Goal: Task Accomplishment & Management: Complete application form

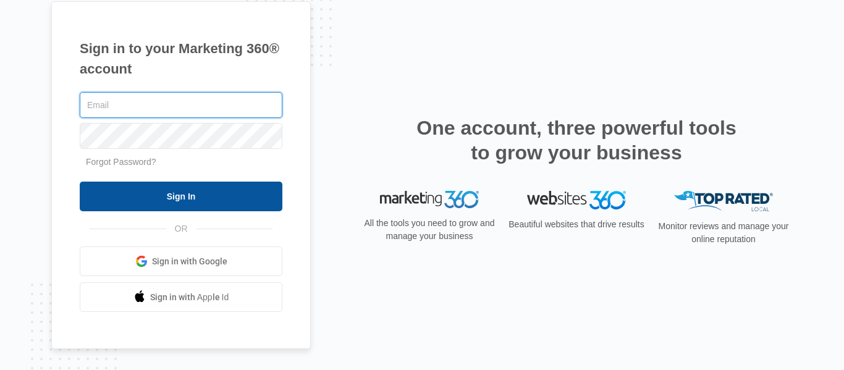
type input "[DOMAIN_NAME][EMAIL_ADDRESS][DOMAIN_NAME]"
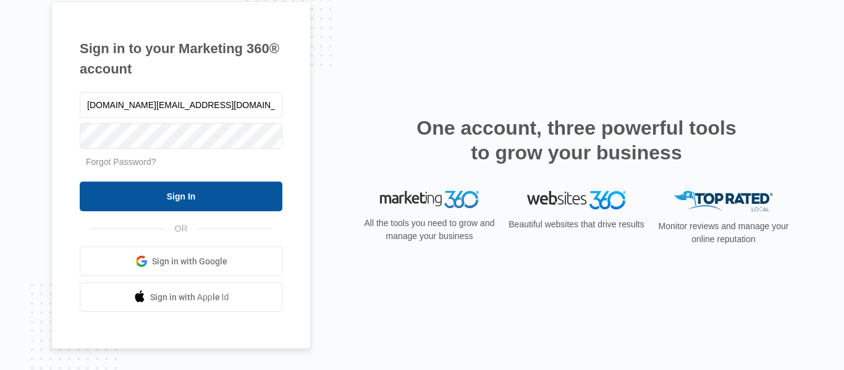
click at [187, 201] on input "Sign In" at bounding box center [181, 197] width 203 height 30
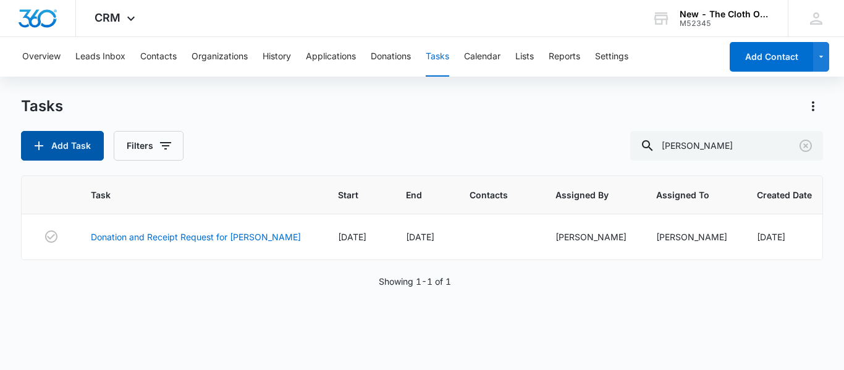
click at [44, 148] on icon "button" at bounding box center [38, 145] width 15 height 15
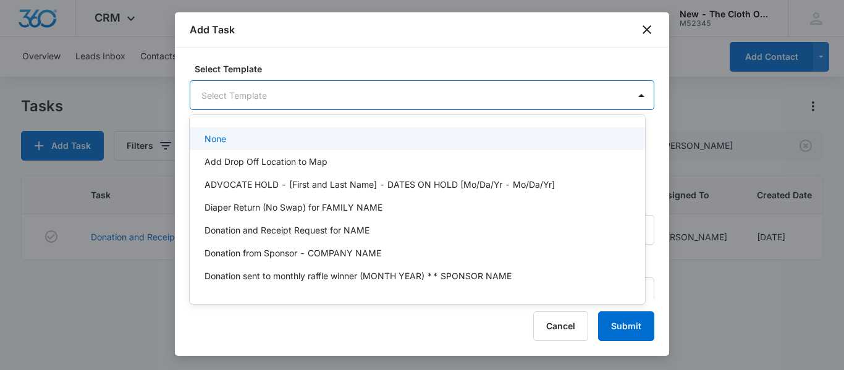
click at [296, 90] on body "CRM Apps Reputation CRM Email Social Ads Intelligence Brand Settings New - The …" at bounding box center [422, 185] width 844 height 370
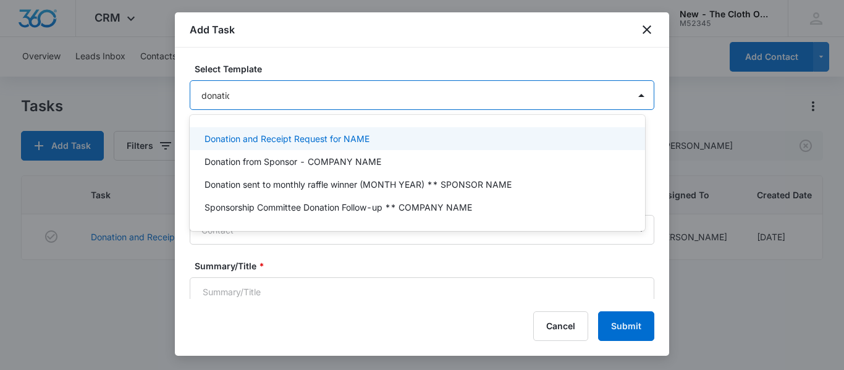
type input "donation"
click at [295, 136] on p "Donation and Receipt Request for NAME" at bounding box center [286, 138] width 165 height 13
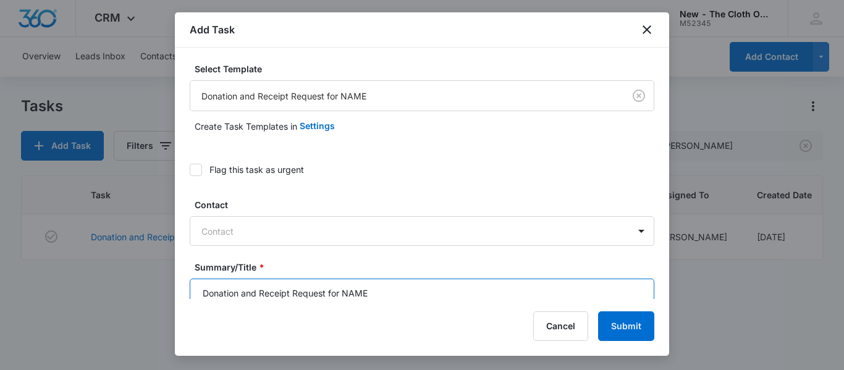
click at [389, 288] on input "Donation and Receipt Request for NAME" at bounding box center [422, 294] width 464 height 30
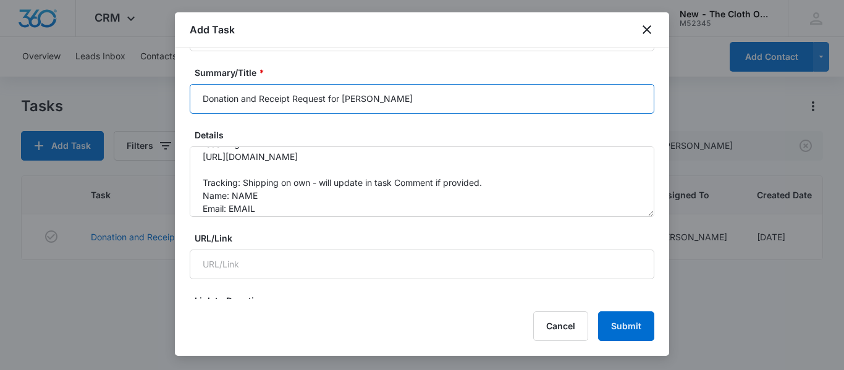
scroll to position [38, 0]
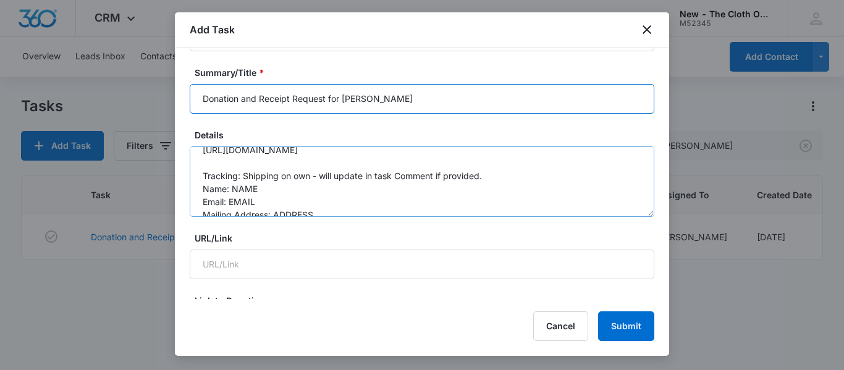
type input "Donation and Receipt Request for MEGHAN BINNS"
click at [402, 190] on textarea "You will be receiving a donation from the following family. Please be sure to r…" at bounding box center [422, 181] width 464 height 70
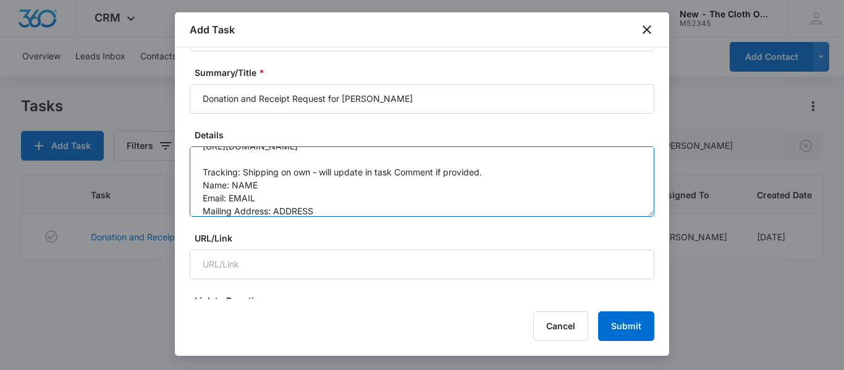
scroll to position [68, 0]
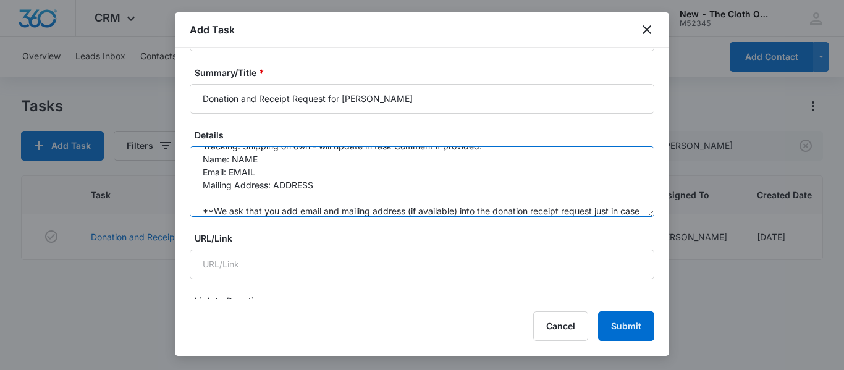
click at [312, 152] on textarea "You will be receiving a donation from the following family. Please be sure to r…" at bounding box center [422, 181] width 464 height 70
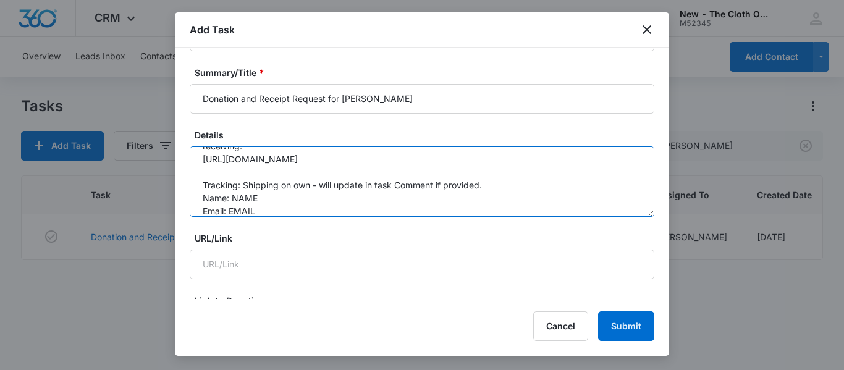
scroll to position [16, 0]
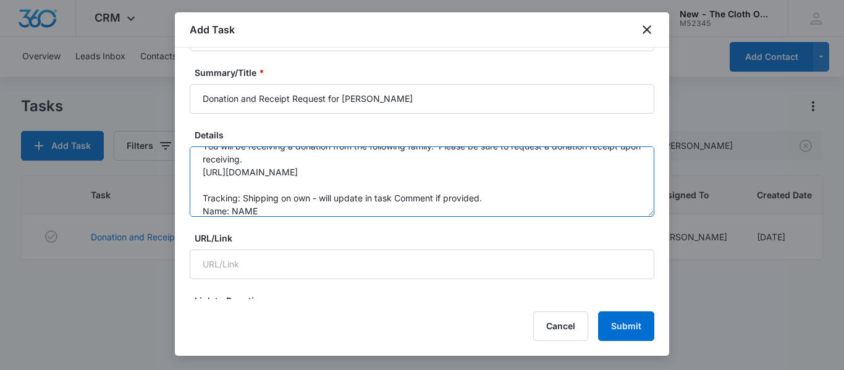
click at [273, 204] on textarea "You will be receiving a donation from the following family. Please be sure to r…" at bounding box center [422, 181] width 464 height 70
click at [265, 214] on textarea "You will be receiving a donation from the following family. Please be sure to r…" at bounding box center [422, 181] width 464 height 70
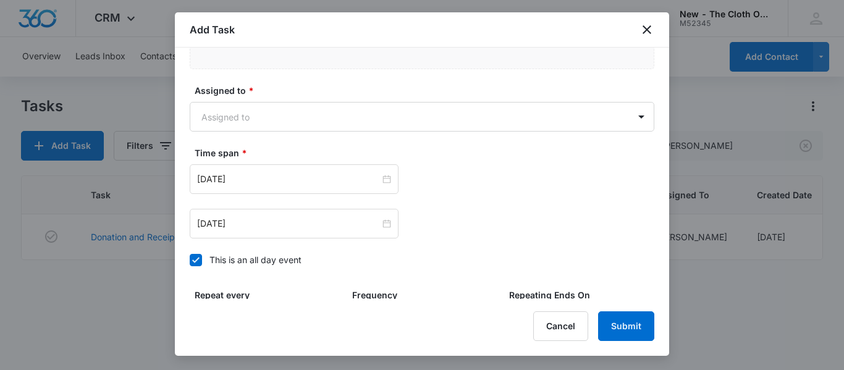
scroll to position [768, 0]
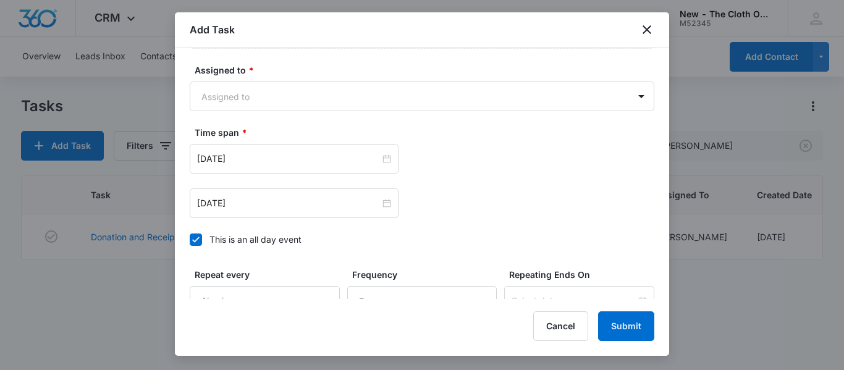
type textarea "You will be receiving a donation from the following family. Please be sure to r…"
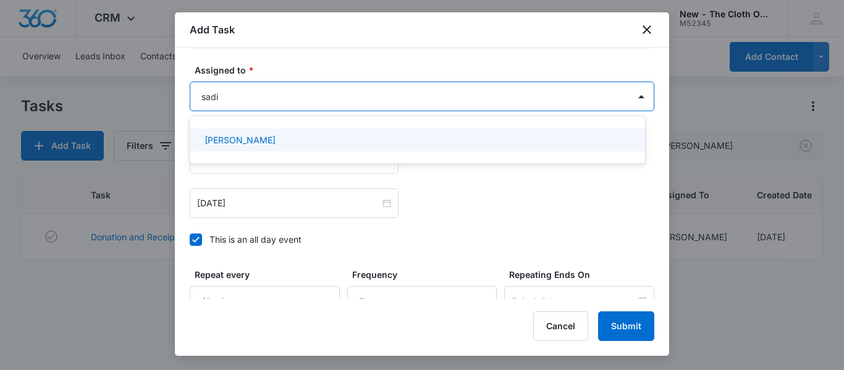
type input "sadie"
click at [241, 140] on p "[PERSON_NAME]" at bounding box center [239, 139] width 71 height 13
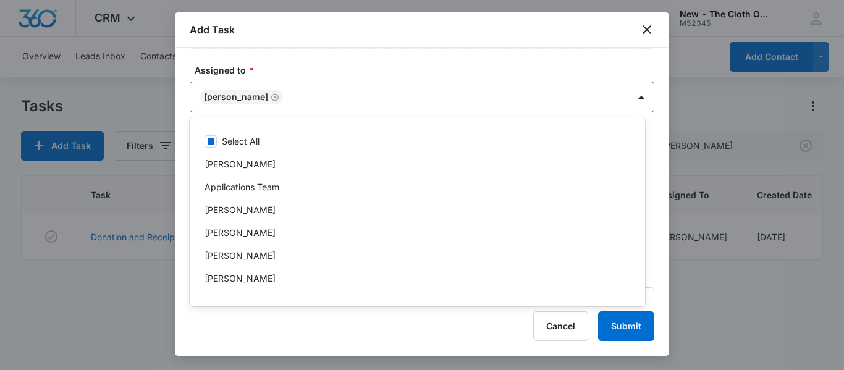
click at [434, 72] on label "Assigned to *" at bounding box center [427, 70] width 464 height 13
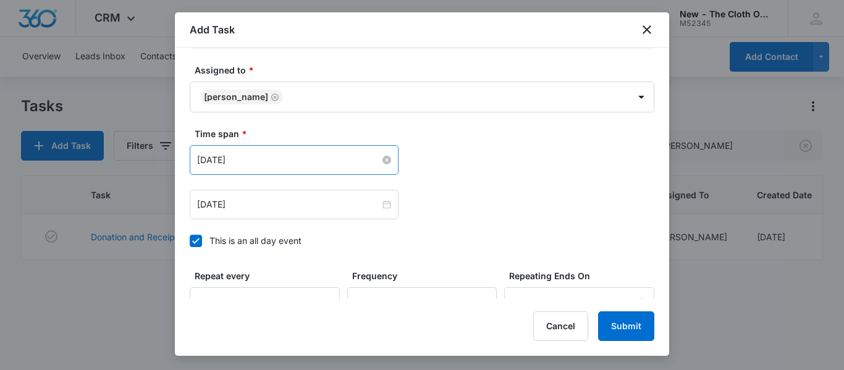
click at [334, 156] on input "[DATE]" at bounding box center [288, 160] width 183 height 14
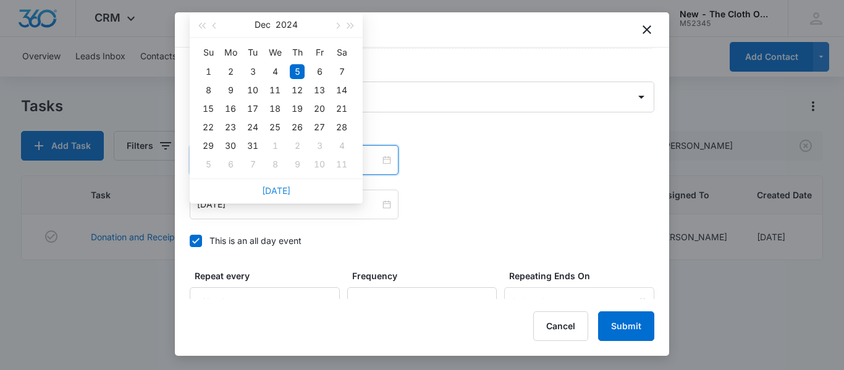
click at [274, 194] on link "[DATE]" at bounding box center [276, 190] width 28 height 10
type input "[DATE]"
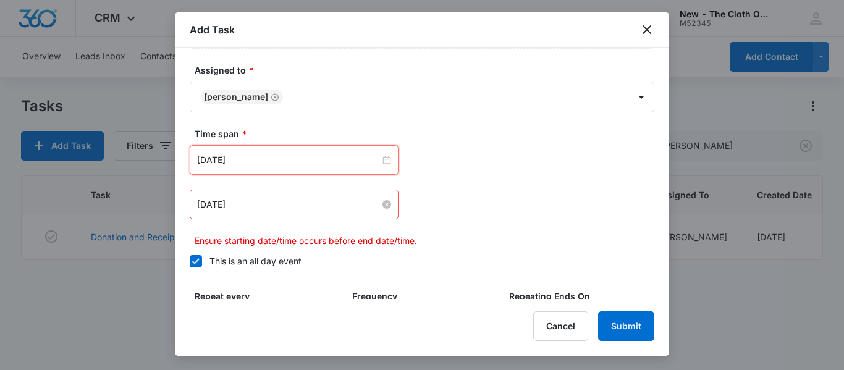
click at [275, 205] on input "[DATE]" at bounding box center [288, 205] width 183 height 14
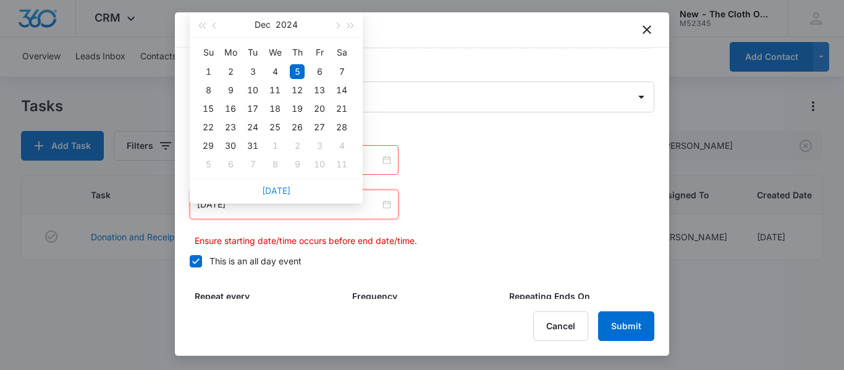
click at [270, 193] on link "[DATE]" at bounding box center [276, 190] width 28 height 10
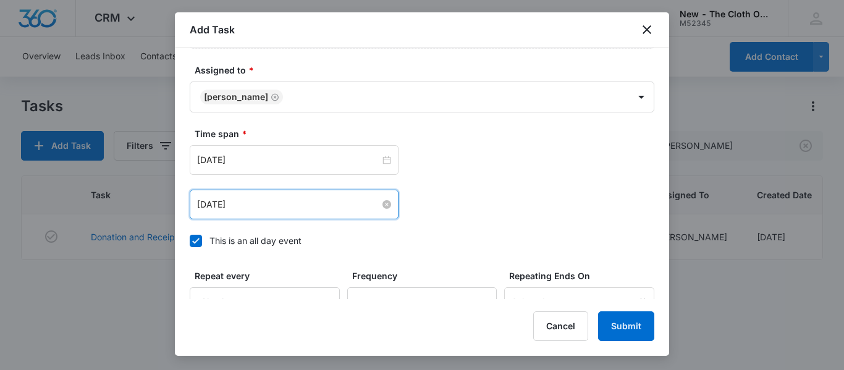
click at [285, 204] on input "[DATE]" at bounding box center [288, 205] width 183 height 14
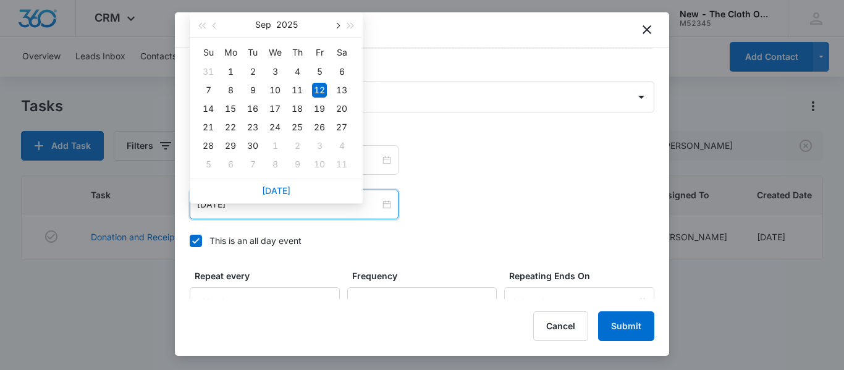
click at [337, 26] on span "button" at bounding box center [336, 26] width 6 height 6
click at [209, 111] on div "12" at bounding box center [208, 108] width 15 height 15
type input "[DATE]"
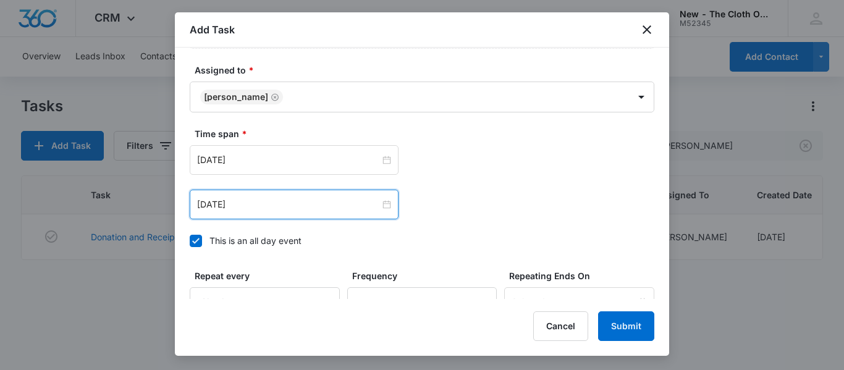
scroll to position [891, 0]
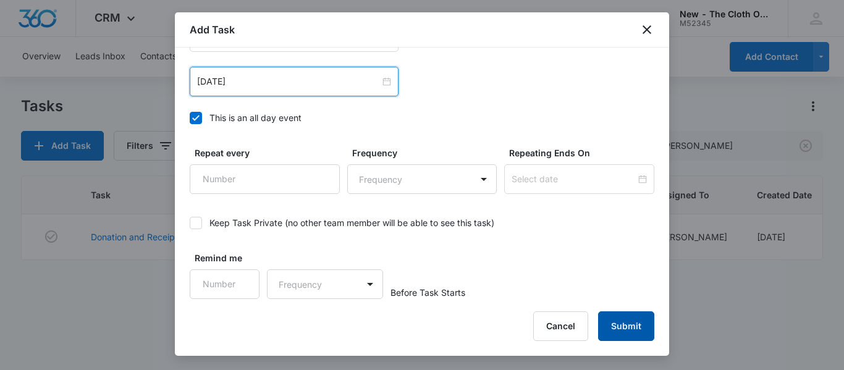
click at [623, 329] on button "Submit" at bounding box center [626, 326] width 56 height 30
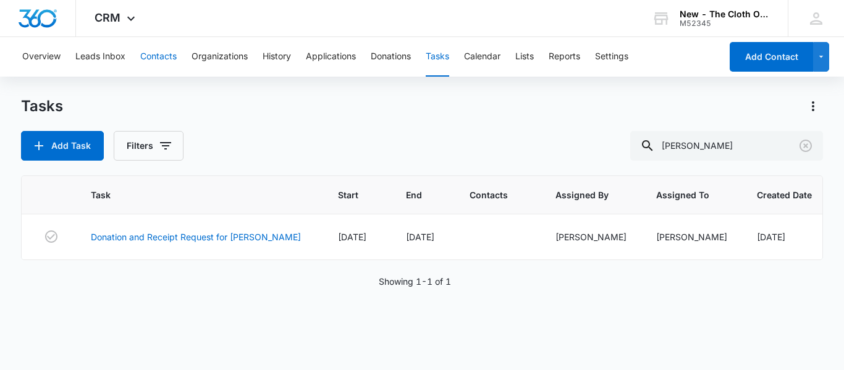
click at [156, 57] on button "Contacts" at bounding box center [158, 57] width 36 height 40
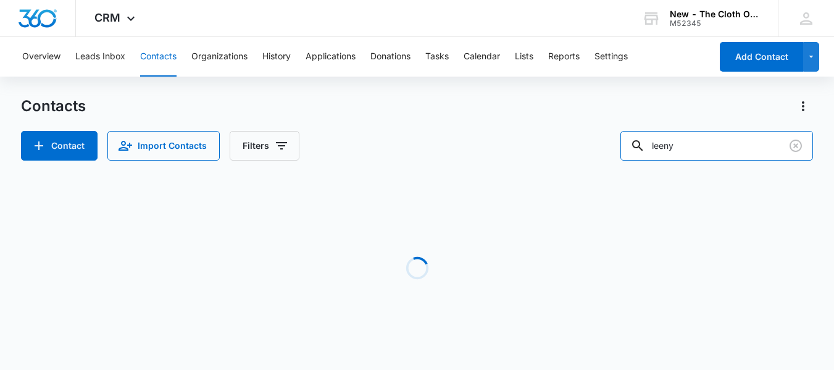
drag, startPoint x: 696, startPoint y: 154, endPoint x: 556, endPoint y: 162, distance: 140.4
click at [556, 162] on div "Contacts Contact Import Contacts Filters leeny Loading No Results" at bounding box center [417, 235] width 792 height 279
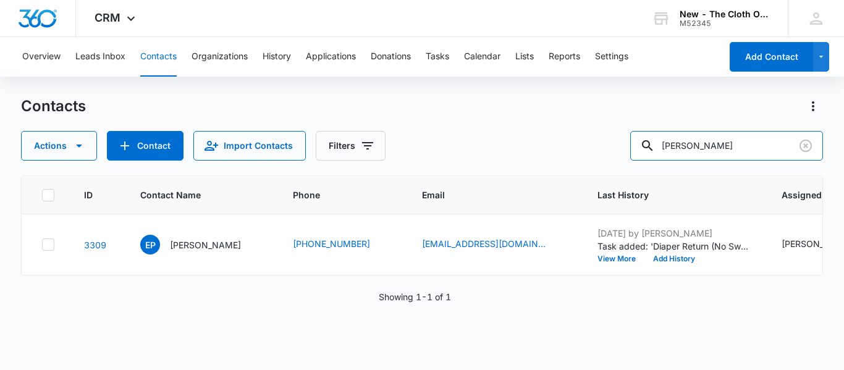
type input "marissa massengale"
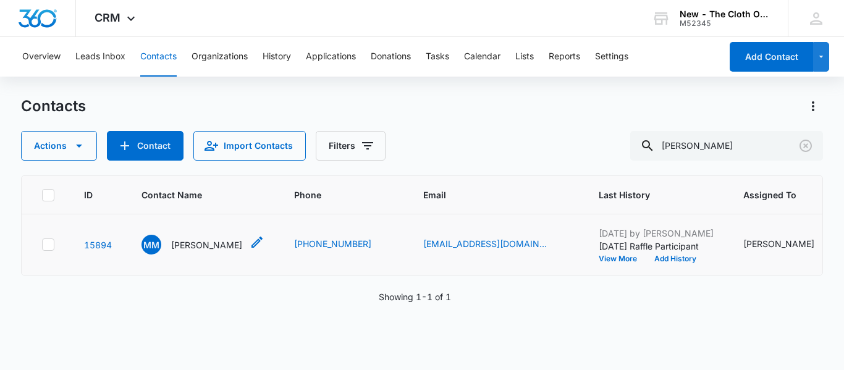
click at [232, 254] on div "MM Marissa Massengale" at bounding box center [191, 245] width 101 height 20
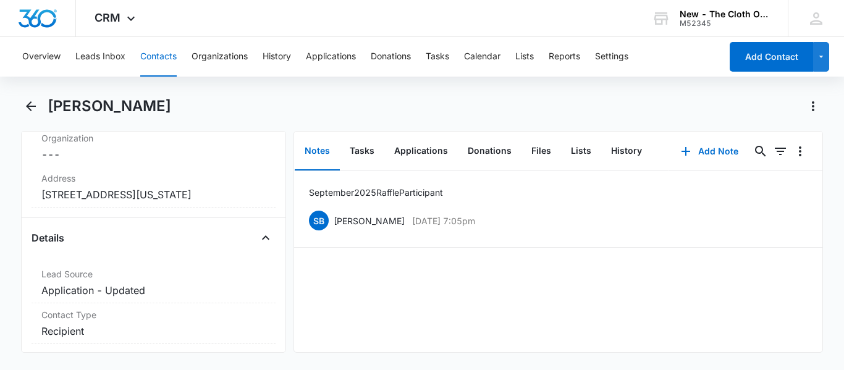
scroll to position [555, 0]
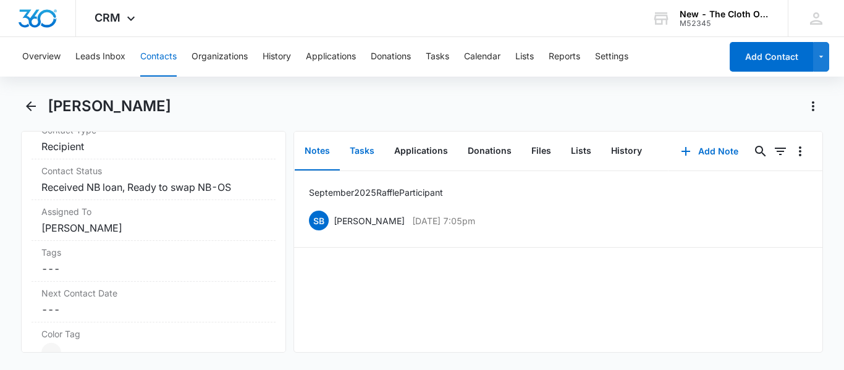
click at [365, 161] on button "Tasks" at bounding box center [362, 151] width 44 height 38
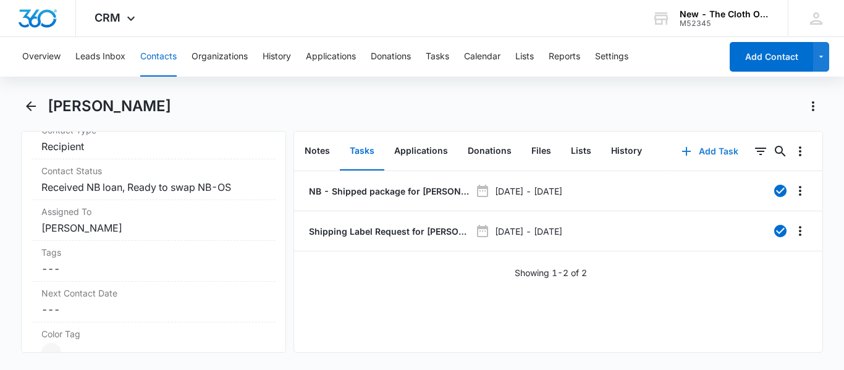
click at [705, 144] on button "Add Task" at bounding box center [710, 151] width 82 height 30
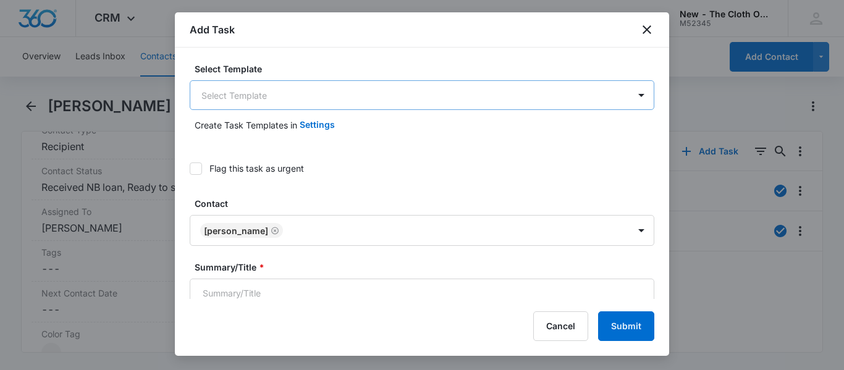
click at [353, 104] on body "CRM Apps Reputation CRM Email Social Ads Intelligence Brand Settings New - The …" at bounding box center [422, 185] width 844 height 370
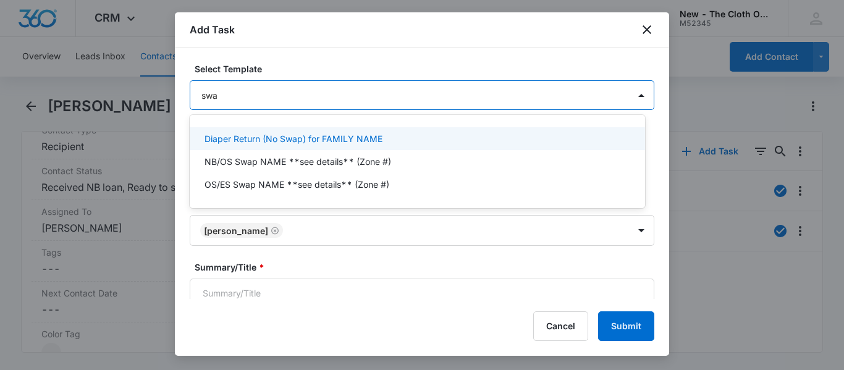
type input "swap"
click at [277, 162] on p "NB/OS Swap NAME **see details** (Zone #)" at bounding box center [297, 161] width 187 height 13
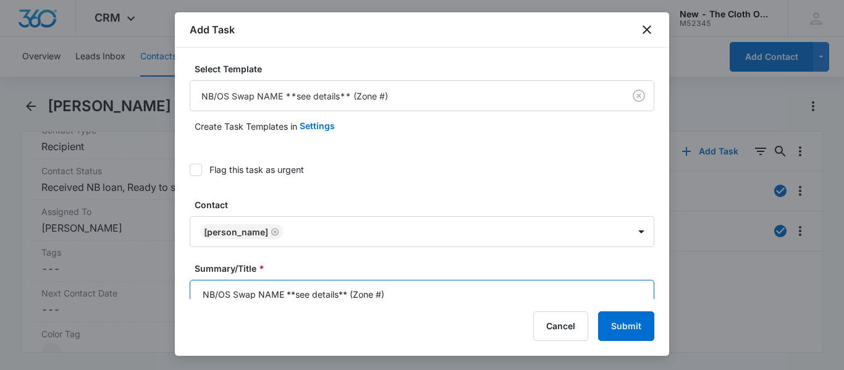
click at [282, 293] on input "NB/OS Swap NAME **see details** (Zone #)" at bounding box center [422, 295] width 464 height 30
click at [457, 295] on input "NB/OS Swap MARISSA MASSENGALE **see details** (Zone #)" at bounding box center [422, 294] width 464 height 30
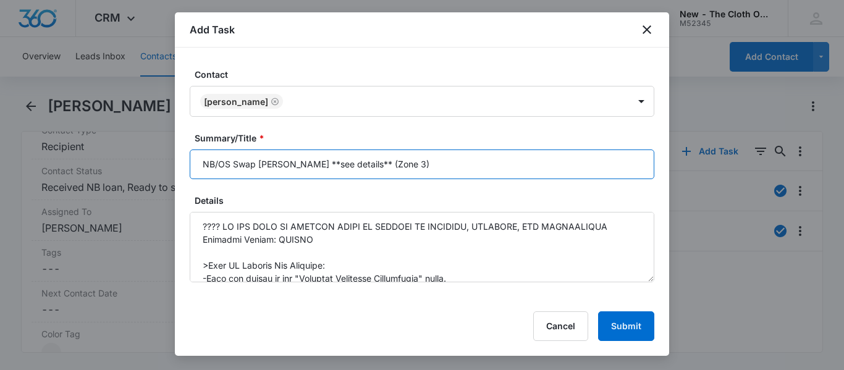
scroll to position [0, 0]
type input "NB/OS Swap MARISSA MASSENGALE **see details** (Zone 3)"
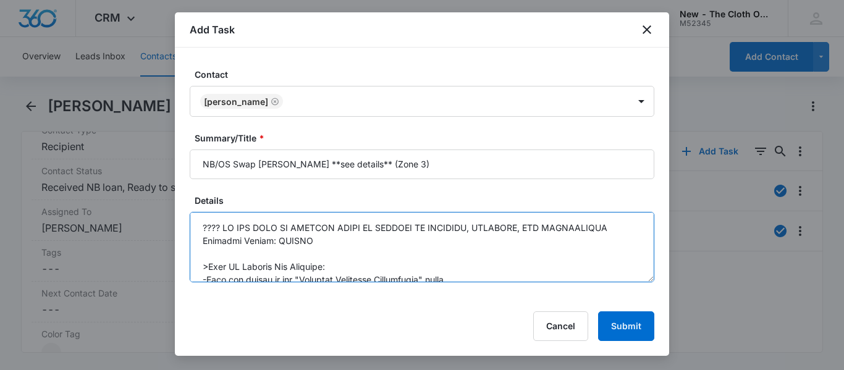
click at [226, 229] on textarea "Details" at bounding box center [422, 247] width 464 height 70
click at [350, 238] on textarea "Details" at bounding box center [422, 247] width 464 height 70
paste textarea "9434636106194299592428"
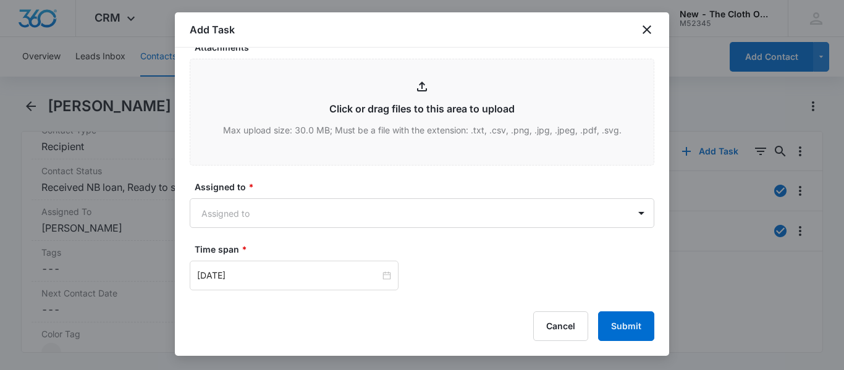
scroll to position [669, 0]
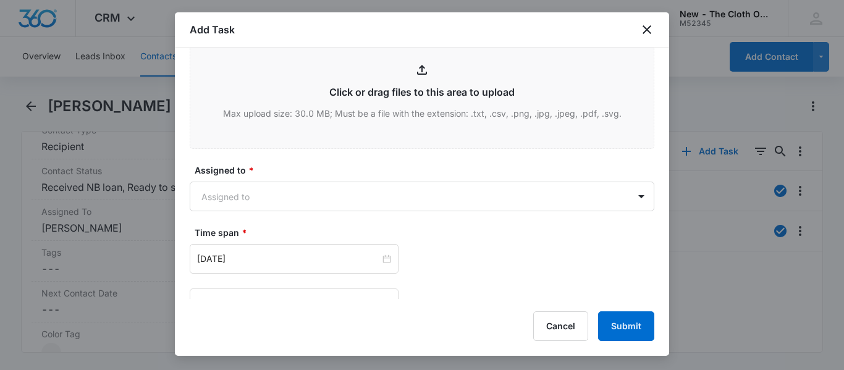
type textarea "DO NOT SHIP OS PACKAGE UNTIL NB PACKAGE IS RETURNED, RECEIVED, AND INVENTORIED …"
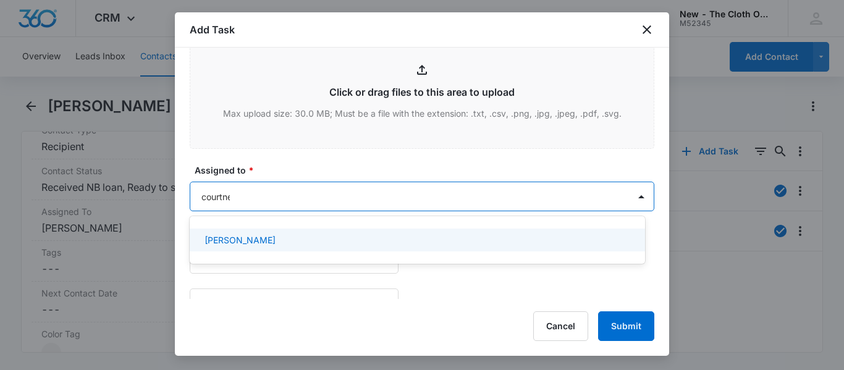
type input "courtney"
click at [275, 243] on p "[PERSON_NAME]" at bounding box center [239, 239] width 71 height 13
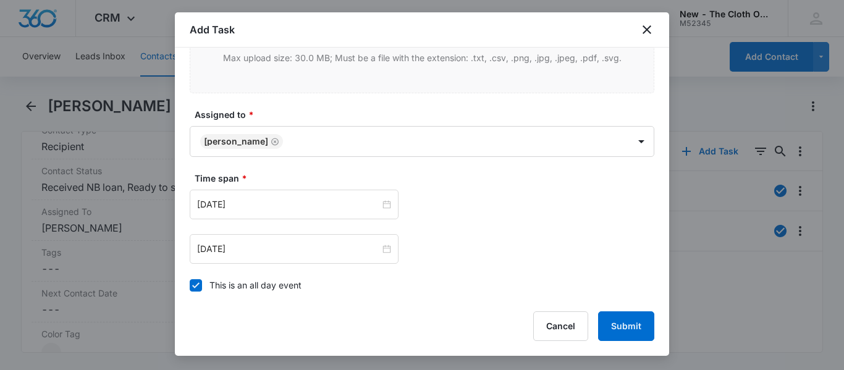
scroll to position [742, 0]
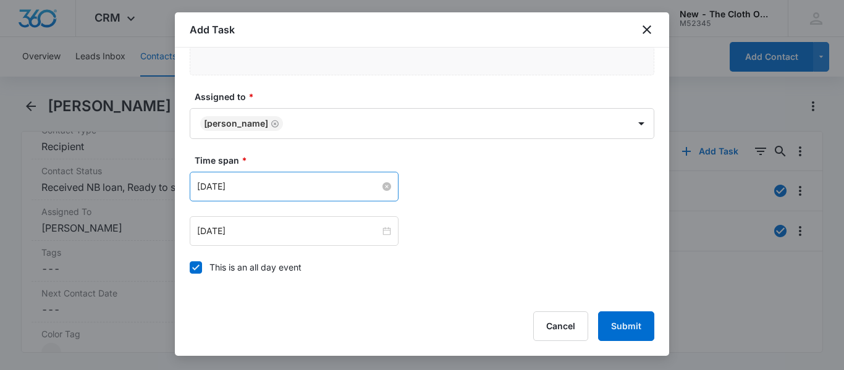
click at [319, 184] on input "Jul 25, 2025" at bounding box center [288, 187] width 183 height 14
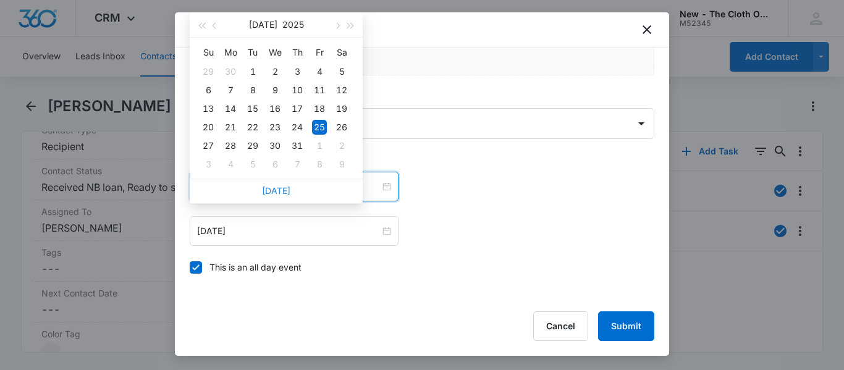
click at [279, 191] on link "[DATE]" at bounding box center [276, 190] width 28 height 10
type input "[DATE]"
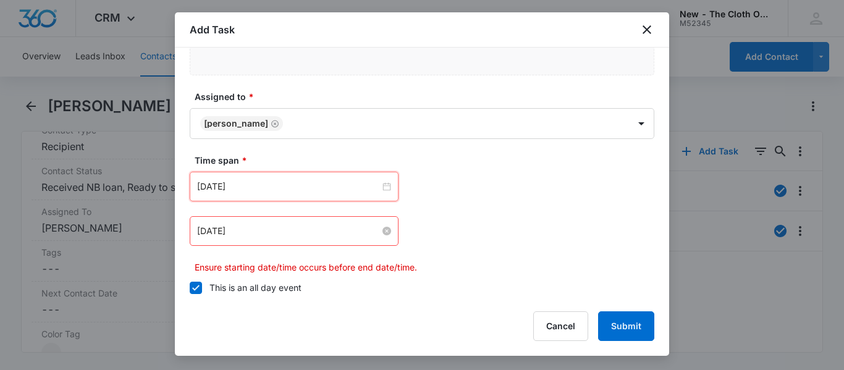
click at [285, 226] on input "Aug 1, 2025" at bounding box center [288, 231] width 183 height 14
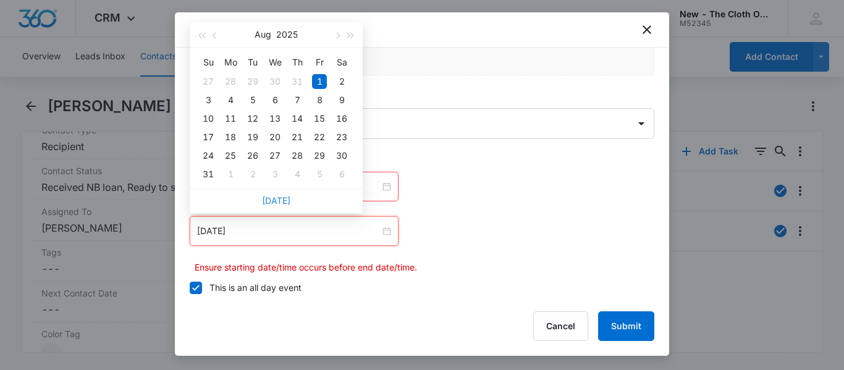
click at [277, 197] on link "[DATE]" at bounding box center [276, 200] width 28 height 10
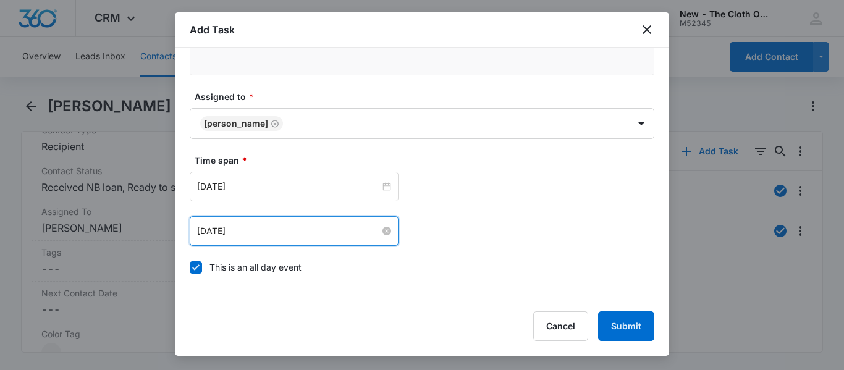
click at [279, 229] on input "[DATE]" at bounding box center [288, 231] width 183 height 14
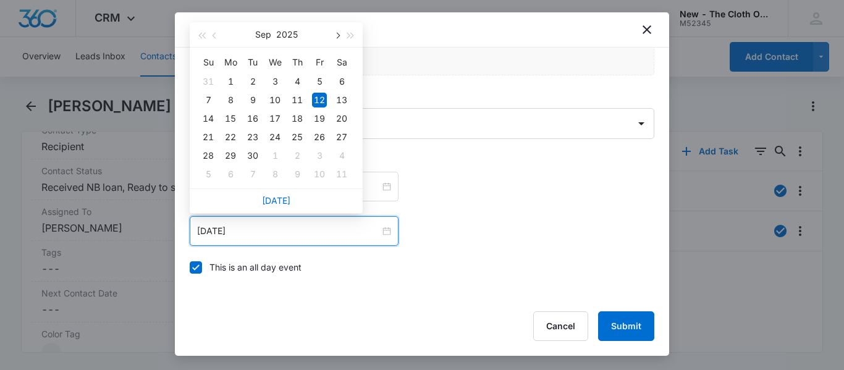
click at [337, 36] on span "button" at bounding box center [336, 36] width 6 height 6
click at [207, 117] on div "12" at bounding box center [208, 118] width 15 height 15
type input "[DATE]"
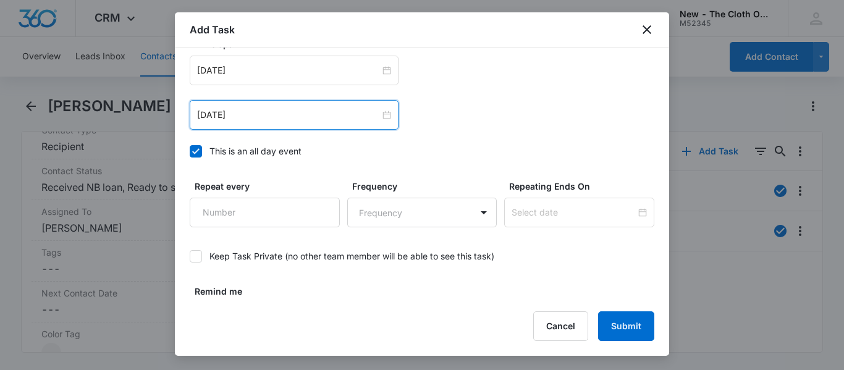
scroll to position [892, 0]
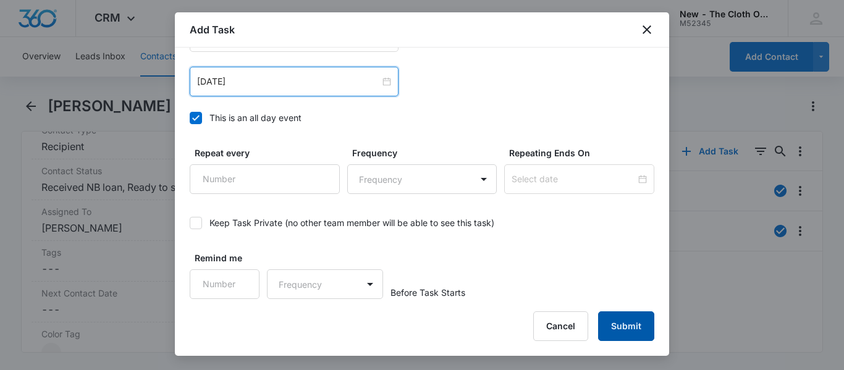
click at [630, 325] on button "Submit" at bounding box center [626, 326] width 56 height 30
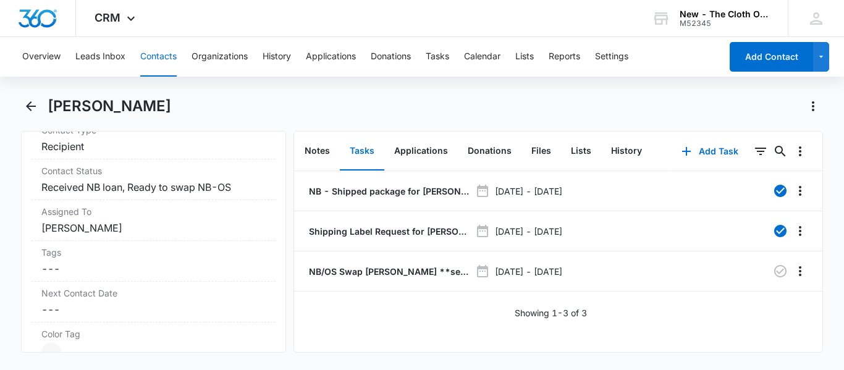
click at [166, 55] on button "Contacts" at bounding box center [158, 57] width 36 height 40
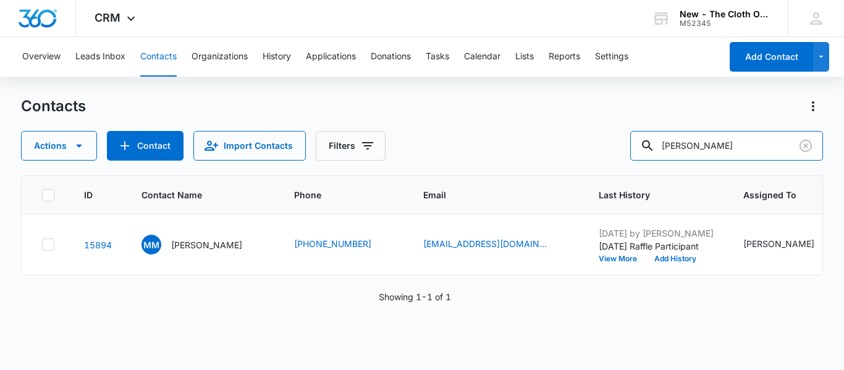
drag, startPoint x: 774, startPoint y: 143, endPoint x: 481, endPoint y: 136, distance: 292.8
click at [481, 136] on div "Actions Contact Import Contacts Filters marissa massengale" at bounding box center [422, 146] width 802 height 30
paste input "[EMAIL_ADDRESS][DOMAIN_NAME]"
type input "[EMAIL_ADDRESS][DOMAIN_NAME]"
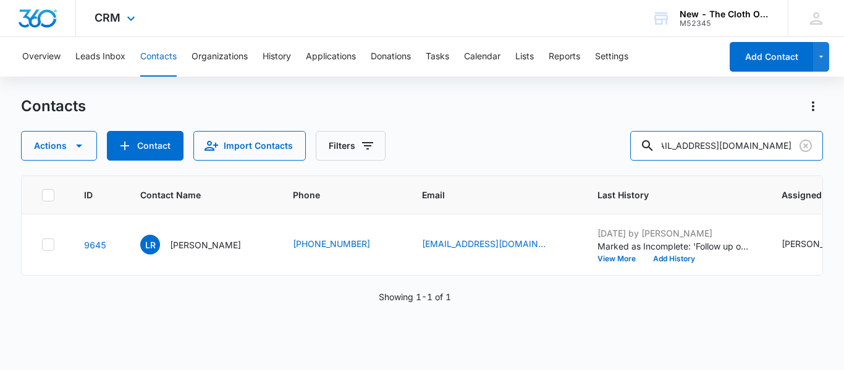
scroll to position [0, 0]
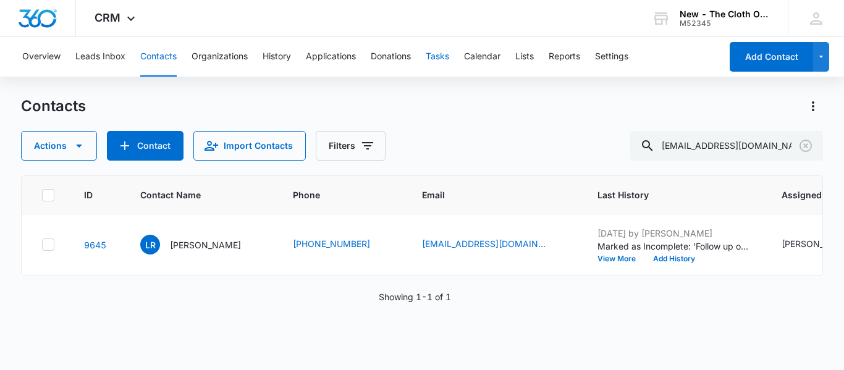
click at [448, 55] on button "Tasks" at bounding box center [436, 57] width 23 height 40
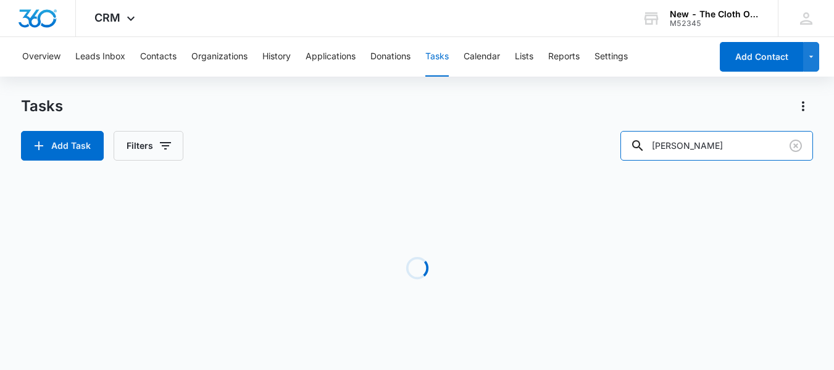
drag, startPoint x: 757, startPoint y: 152, endPoint x: 530, endPoint y: 157, distance: 226.7
click at [530, 157] on div "Add Task Filters chrystal johnson" at bounding box center [417, 146] width 792 height 30
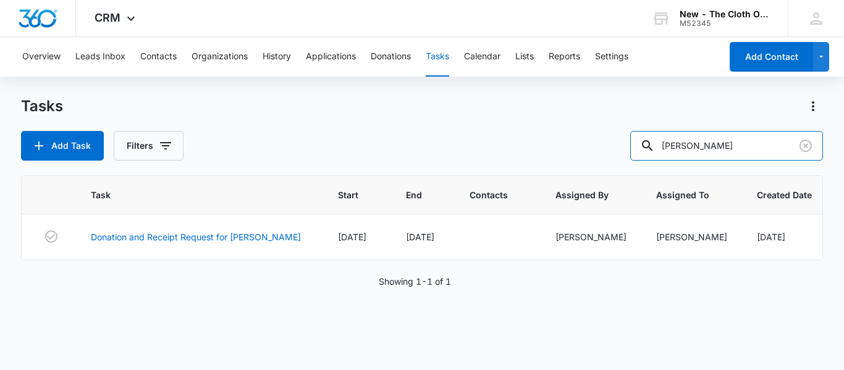
type input "[PERSON_NAME]"
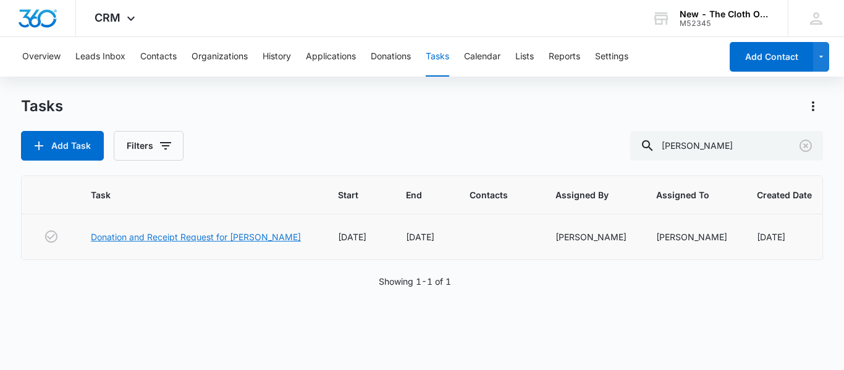
click at [143, 238] on link "Donation and Receipt Request for [PERSON_NAME]" at bounding box center [196, 236] width 210 height 13
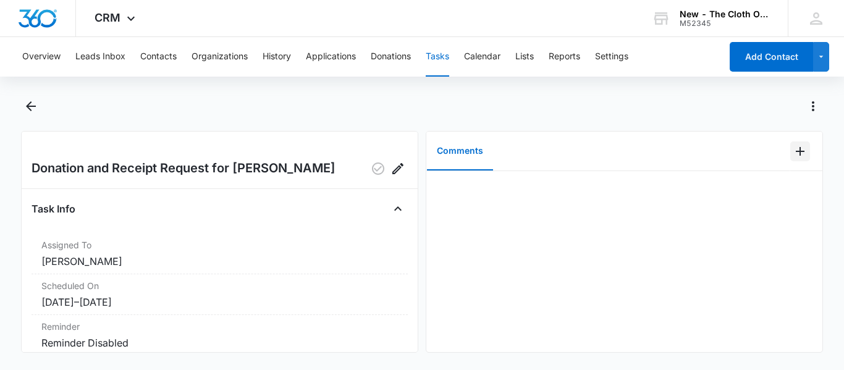
click at [792, 153] on icon "Add Comment" at bounding box center [799, 151] width 15 height 15
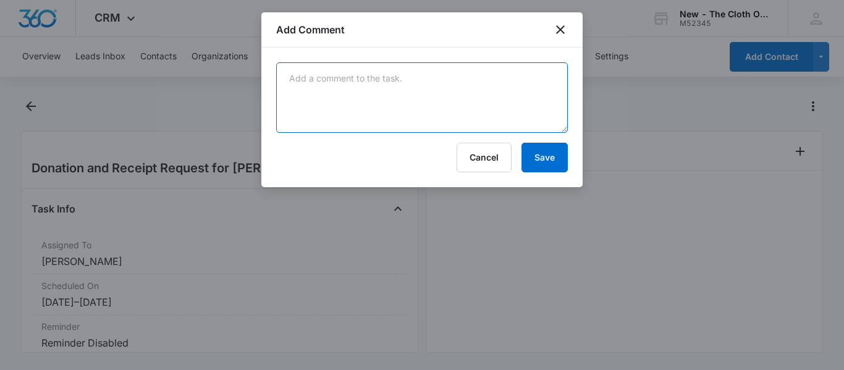
click at [360, 90] on textarea at bounding box center [421, 97] width 291 height 70
paste textarea "1ZE087480302785568"
type textarea "1ZE087480302785568"
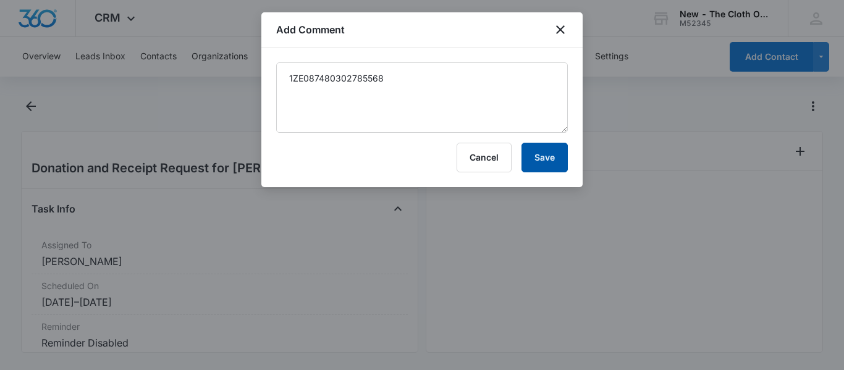
click at [549, 158] on button "Save" at bounding box center [544, 158] width 46 height 30
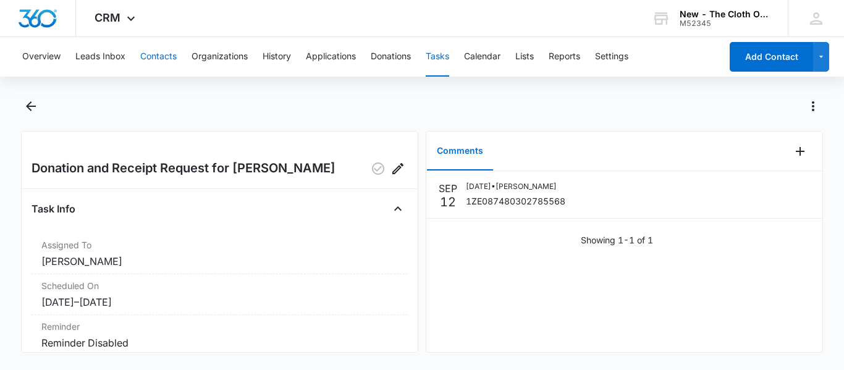
click at [157, 66] on button "Contacts" at bounding box center [158, 57] width 36 height 40
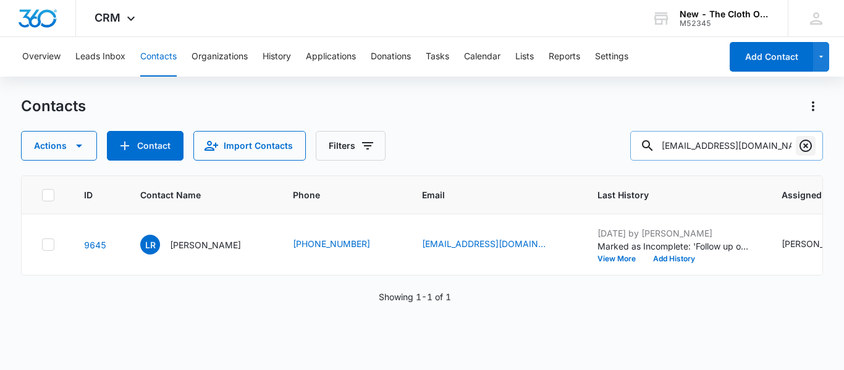
click at [798, 143] on icon "Clear" at bounding box center [805, 145] width 15 height 15
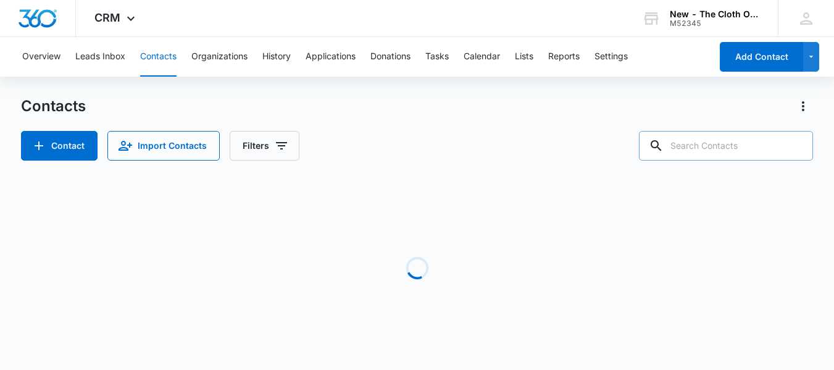
click at [727, 139] on input "text" at bounding box center [726, 146] width 174 height 30
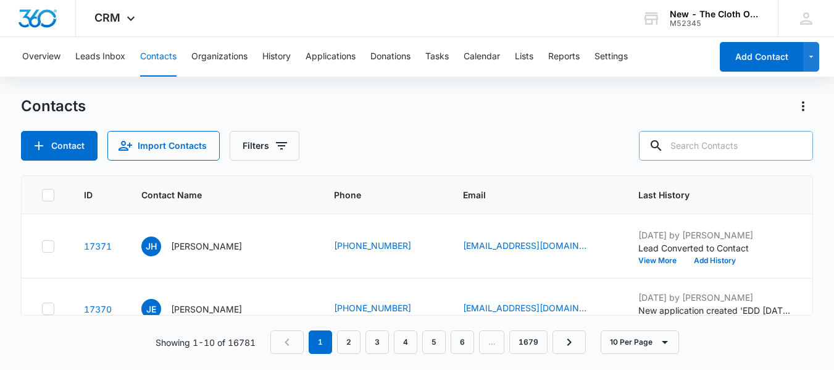
paste input "[EMAIL_ADDRESS][DOMAIN_NAME]>"
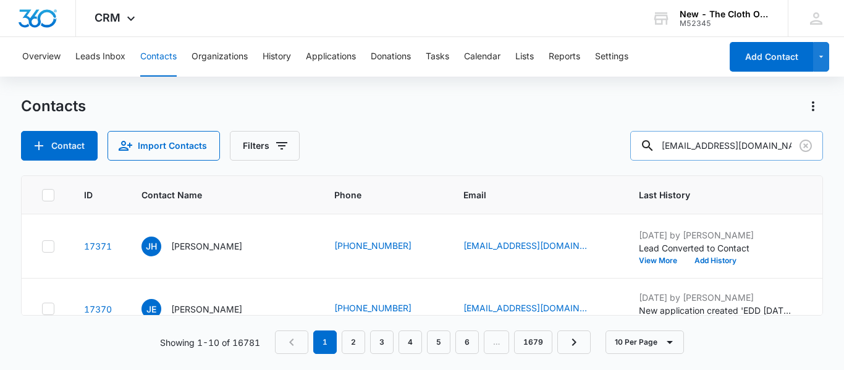
type input "[EMAIL_ADDRESS][DOMAIN_NAME]"
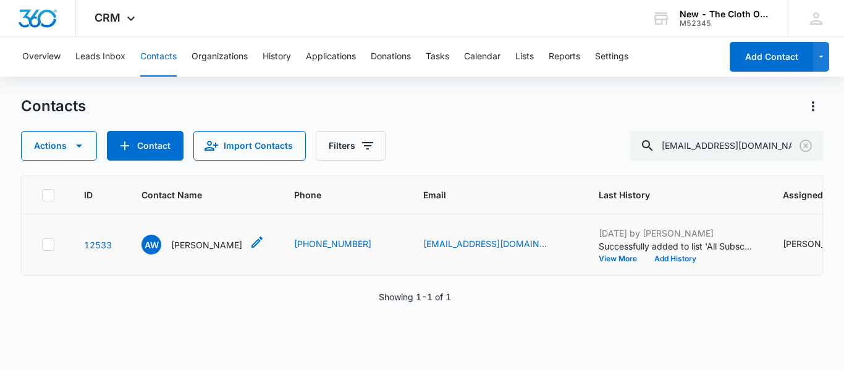
click at [207, 251] on p "[PERSON_NAME]" at bounding box center [206, 244] width 71 height 13
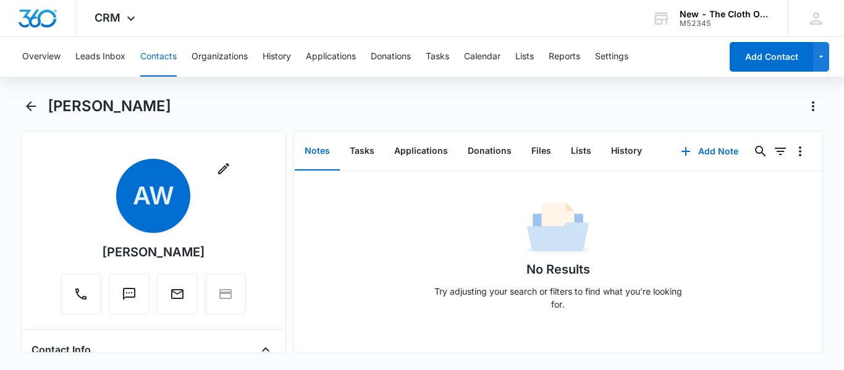
click at [285, 269] on div "Remove AW [PERSON_NAME] Contact Info Name Cancel Save Changes [PERSON_NAME] Pho…" at bounding box center [153, 242] width 265 height 222
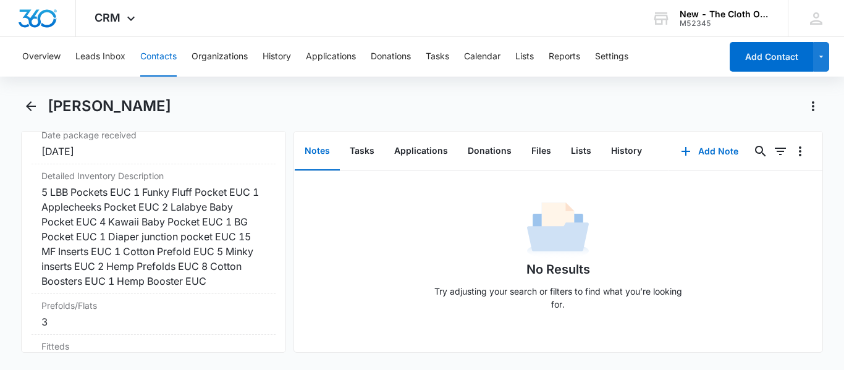
scroll to position [3056, 0]
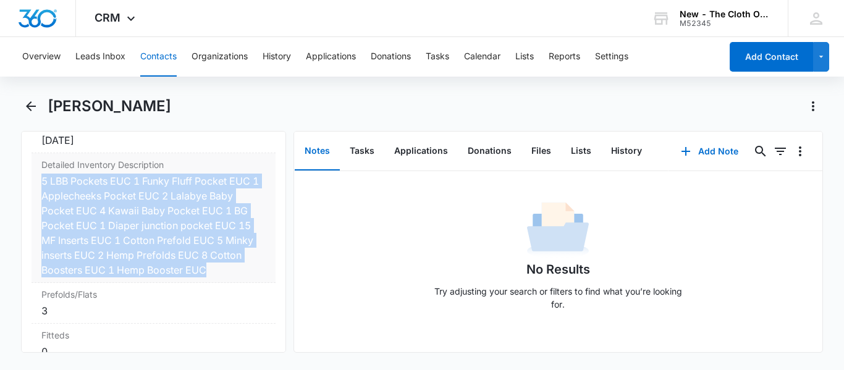
copy div "5 LBB Pockets EUC 1 Funky Fluff Pocket EUC 1 Applecheeks Pocket EUC 2 Lalabye B…"
drag, startPoint x: 210, startPoint y: 298, endPoint x: 41, endPoint y: 209, distance: 191.4
click at [41, 209] on div "Detailed Inventory Description Cancel Save Changes 5 LBB Pockets EUC 1 Funky Fl…" at bounding box center [153, 218] width 244 height 130
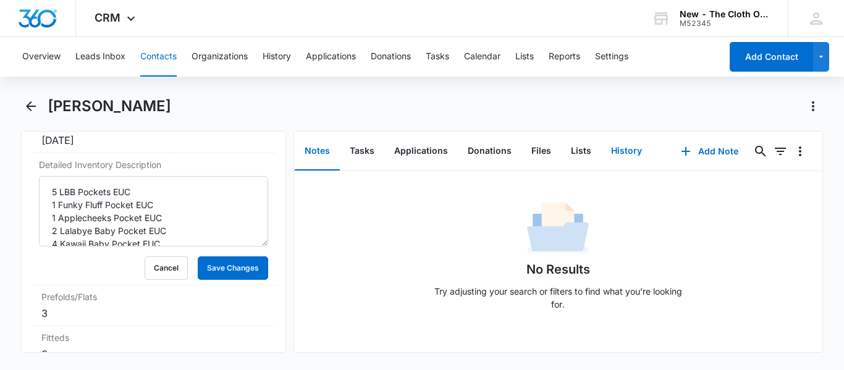
click at [627, 152] on button "History" at bounding box center [626, 151] width 51 height 38
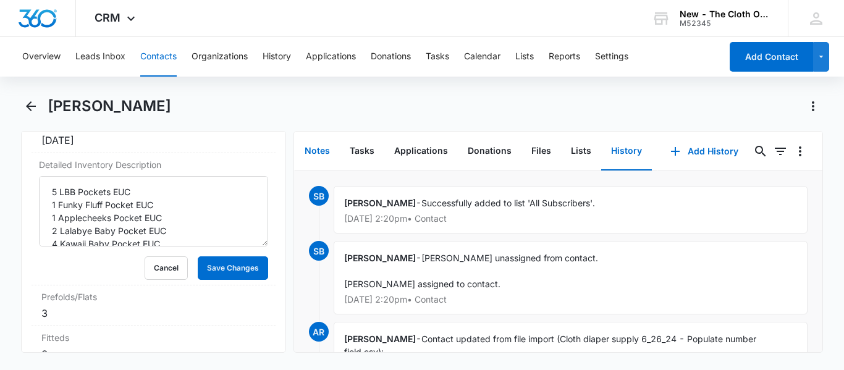
click at [314, 148] on button "Notes" at bounding box center [317, 151] width 45 height 38
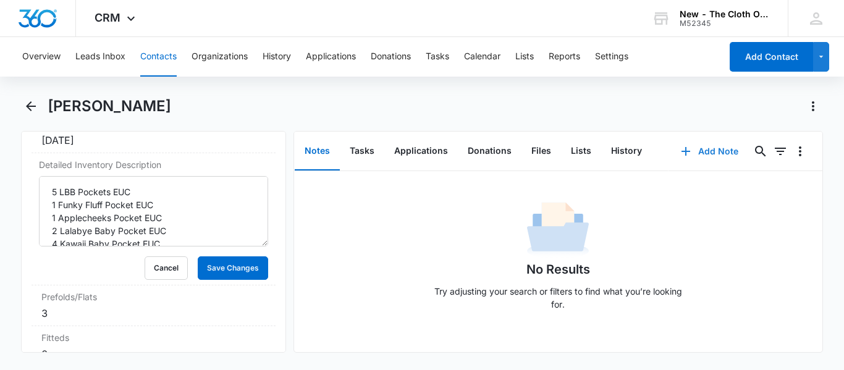
click at [682, 141] on button "Add Note" at bounding box center [709, 151] width 82 height 30
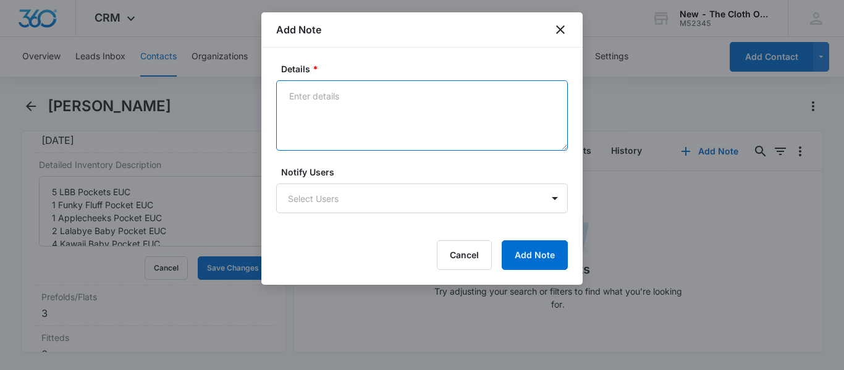
click at [394, 116] on textarea "Details *" at bounding box center [421, 115] width 291 height 70
paste textarea "5402933108"
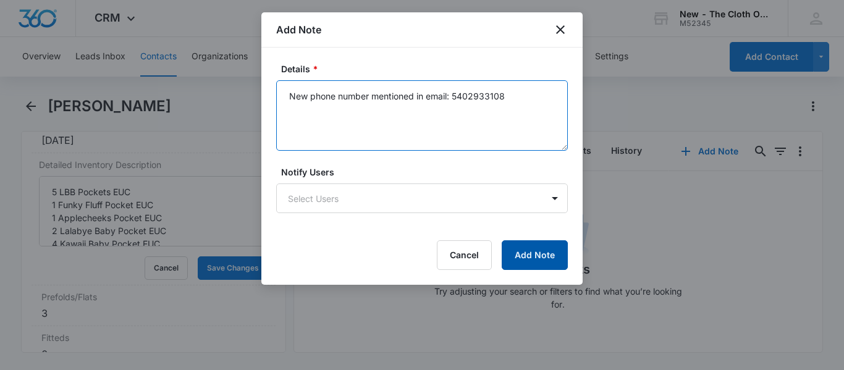
type textarea "New phone number mentioned in email: 5402933108"
click at [544, 254] on button "Add Note" at bounding box center [534, 255] width 66 height 30
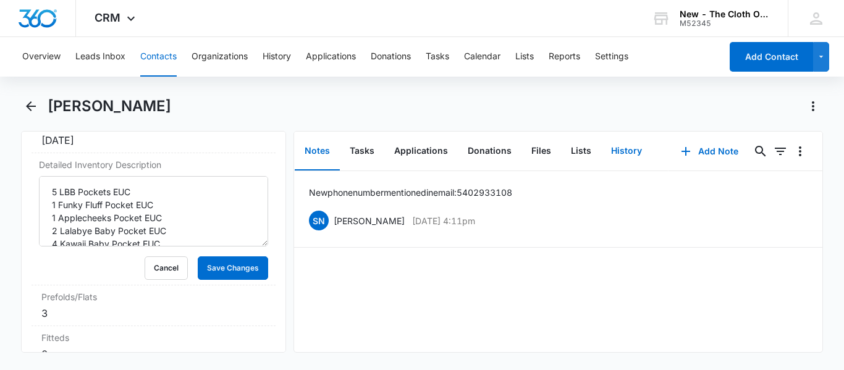
click at [632, 145] on button "History" at bounding box center [626, 151] width 51 height 38
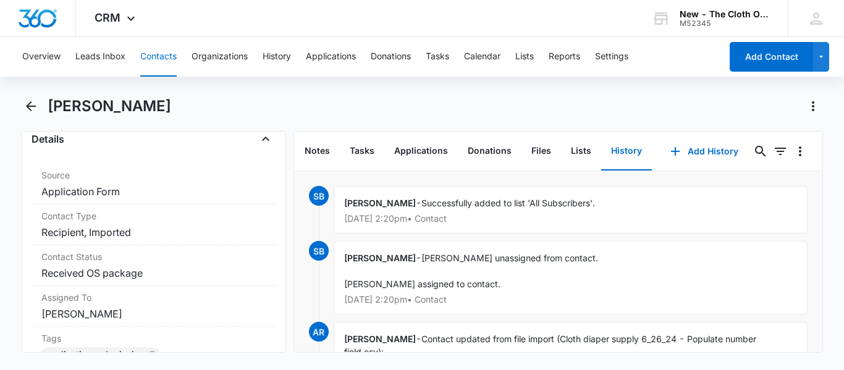
scroll to position [283, 0]
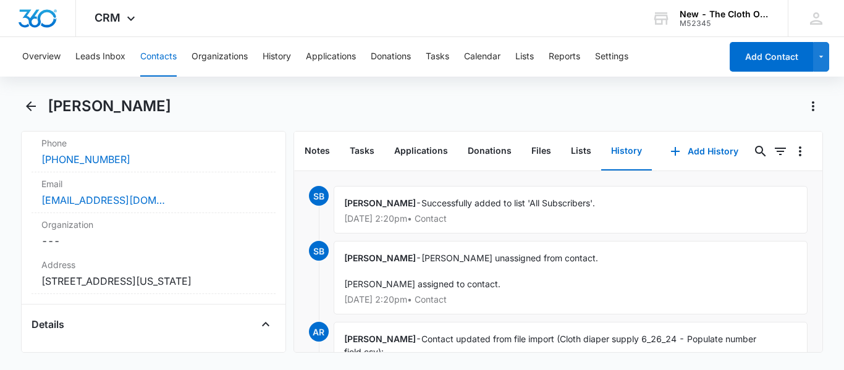
click at [157, 52] on button "Contacts" at bounding box center [158, 57] width 36 height 40
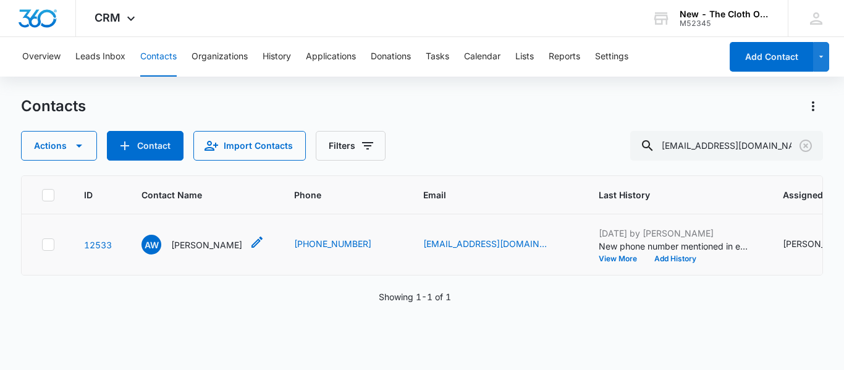
click at [207, 251] on p "[PERSON_NAME]" at bounding box center [206, 244] width 71 height 13
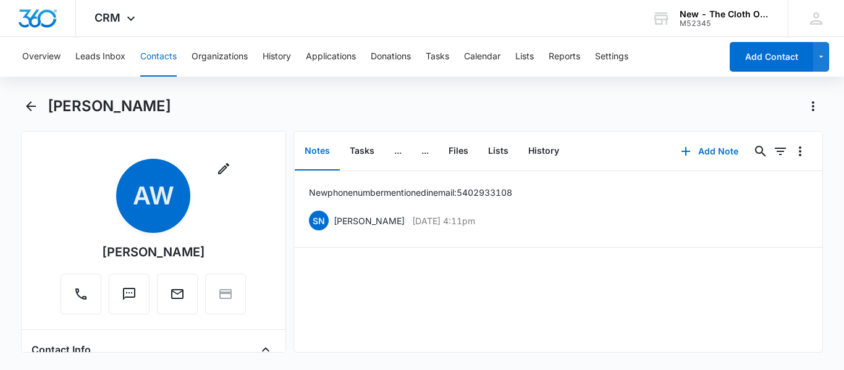
click at [143, 64] on button "Contacts" at bounding box center [158, 57] width 36 height 40
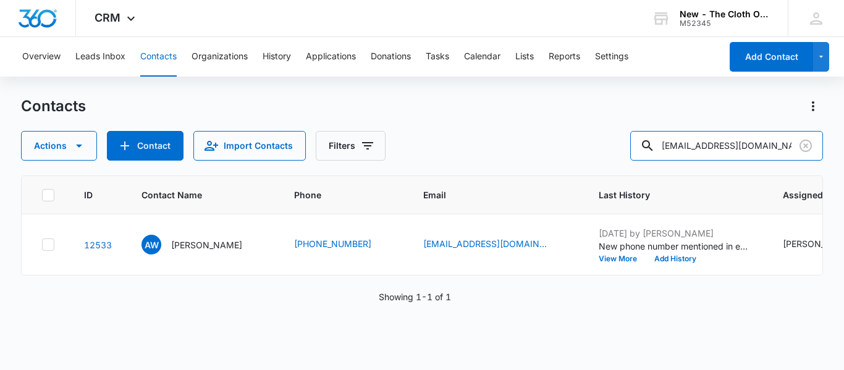
drag, startPoint x: 783, startPoint y: 148, endPoint x: 446, endPoint y: 199, distance: 341.1
click at [446, 199] on div "Contacts Actions Contact Import Contacts Filters [EMAIL_ADDRESS][DOMAIN_NAME] I…" at bounding box center [422, 232] width 802 height 272
paste input "brittanychassey"
type input "[EMAIL_ADDRESS][DOMAIN_NAME]"
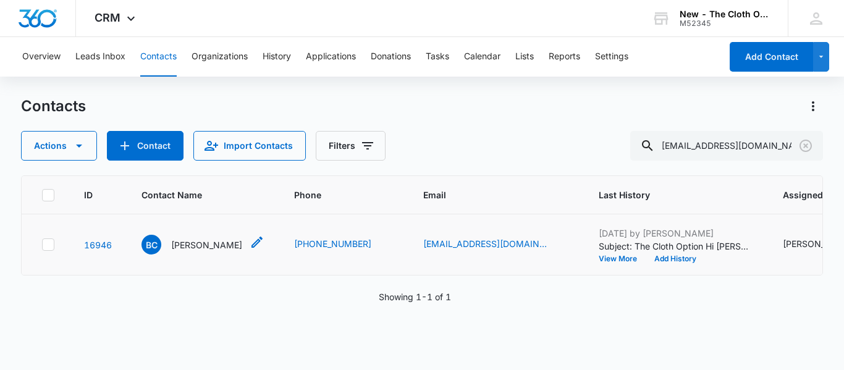
click at [207, 251] on p "[PERSON_NAME]" at bounding box center [206, 244] width 71 height 13
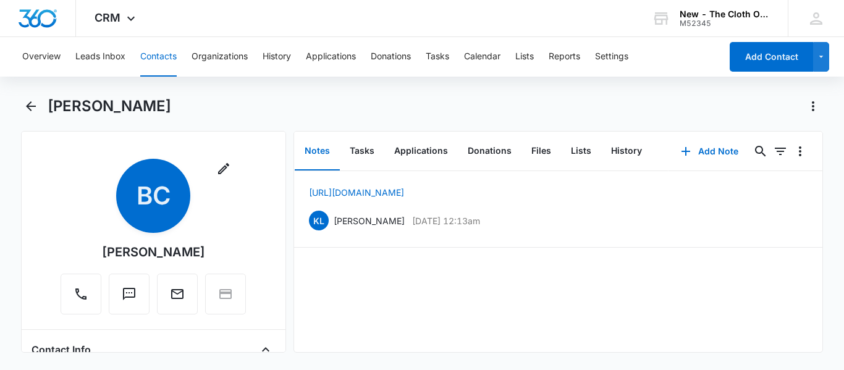
click at [272, 303] on div "Remove BC [PERSON_NAME] Contact Info Name Cancel Save Changes [PERSON_NAME] Pho…" at bounding box center [153, 242] width 265 height 222
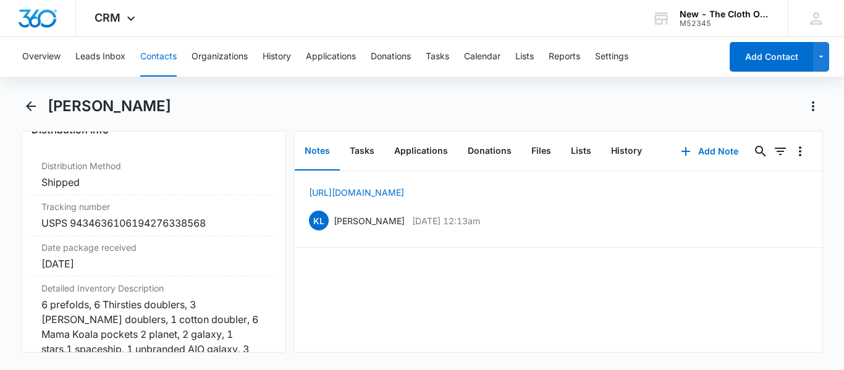
scroll to position [3142, 0]
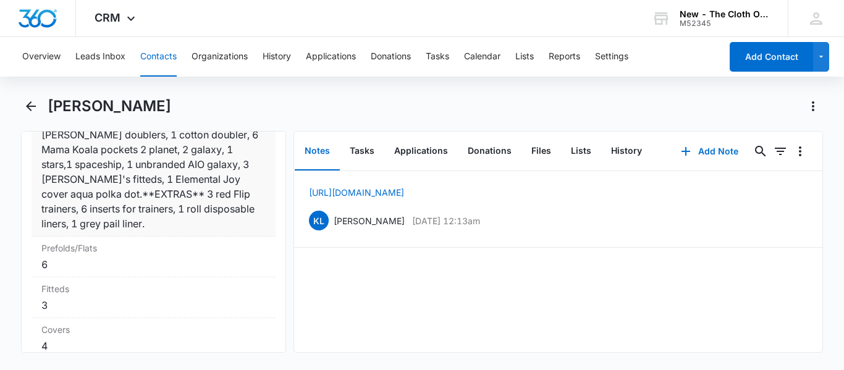
drag, startPoint x: 117, startPoint y: 251, endPoint x: 41, endPoint y: 175, distance: 107.4
drag, startPoint x: 41, startPoint y: 175, endPoint x: 270, endPoint y: 224, distance: 234.9
click at [270, 224] on div "Remove BC [PERSON_NAME] Contact Info Name Cancel Save Changes [PERSON_NAME] Pho…" at bounding box center [153, 242] width 265 height 222
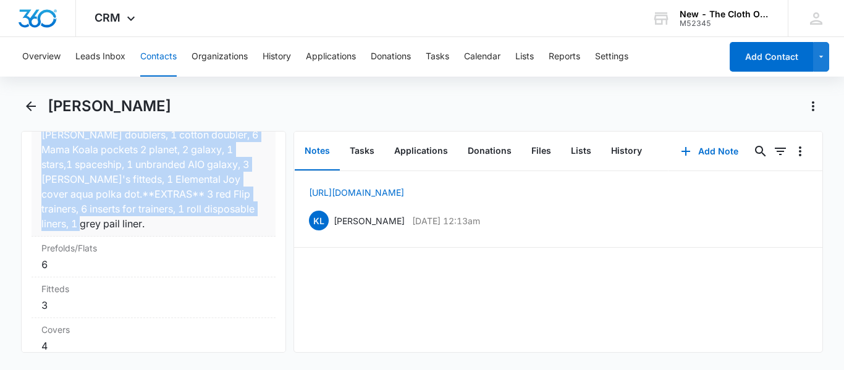
copy div "6 prefolds, 6 Thirsties doublers, 3 [PERSON_NAME] doublers, 1 cotton doubler, 6…"
drag, startPoint x: 109, startPoint y: 253, endPoint x: 44, endPoint y: 146, distance: 125.3
click at [44, 146] on div "6 prefolds, 6 Thirsties doublers, 3 [PERSON_NAME] doublers, 1 cotton doubler, 6…" at bounding box center [153, 171] width 224 height 119
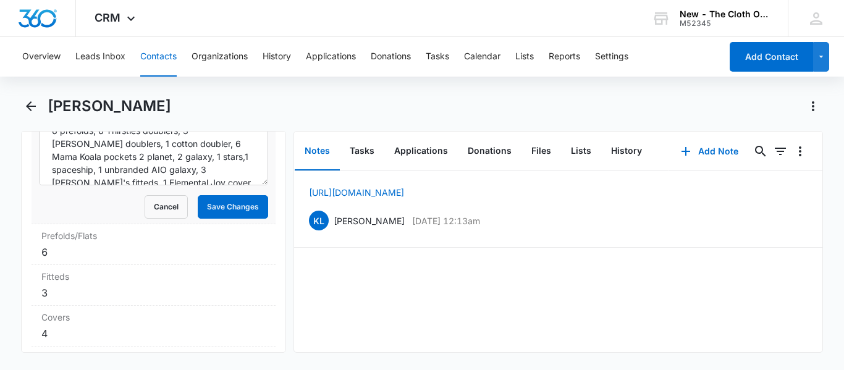
click at [156, 50] on button "Contacts" at bounding box center [158, 57] width 36 height 40
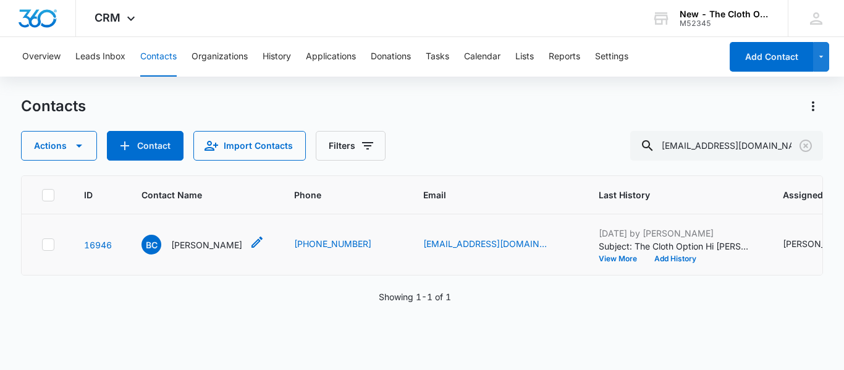
click at [204, 251] on p "[PERSON_NAME]" at bounding box center [206, 244] width 71 height 13
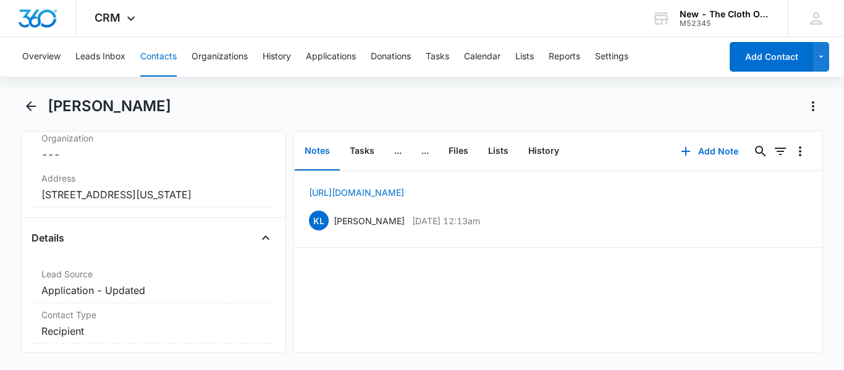
scroll to position [555, 0]
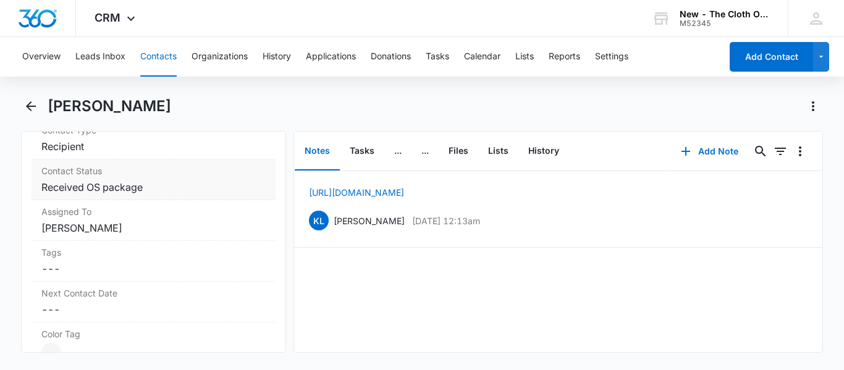
click at [185, 195] on dd "Cancel Save Changes Received OS package" at bounding box center [153, 187] width 224 height 15
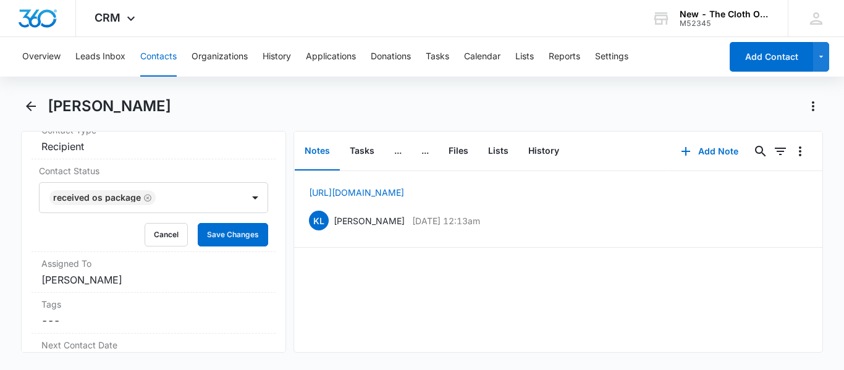
click at [182, 206] on div at bounding box center [192, 197] width 67 height 17
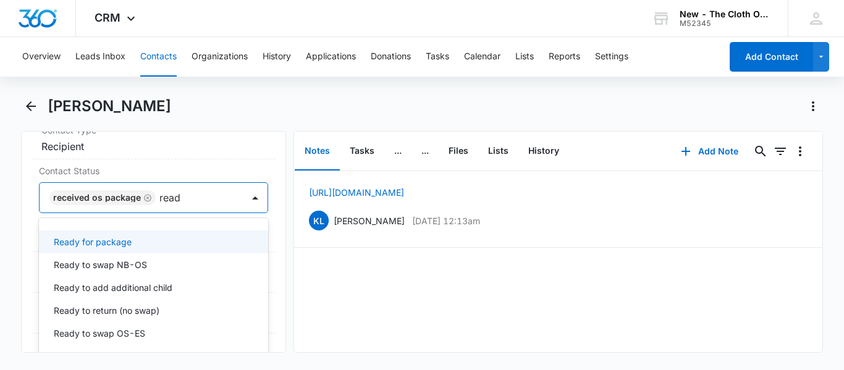
type input "ready"
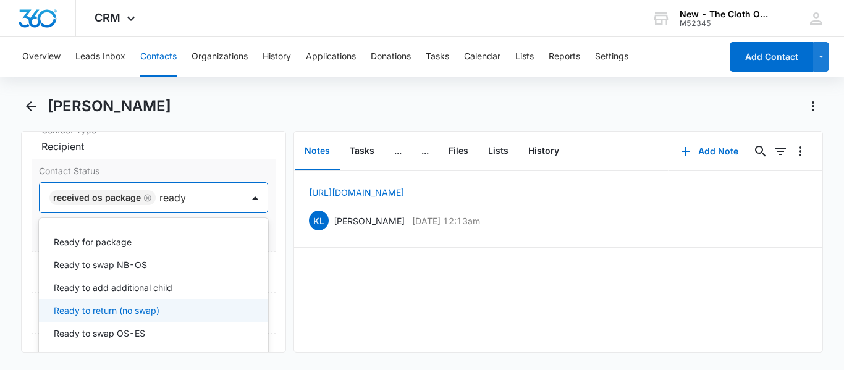
click at [120, 317] on p "Ready to return (no swap)" at bounding box center [107, 310] width 106 height 13
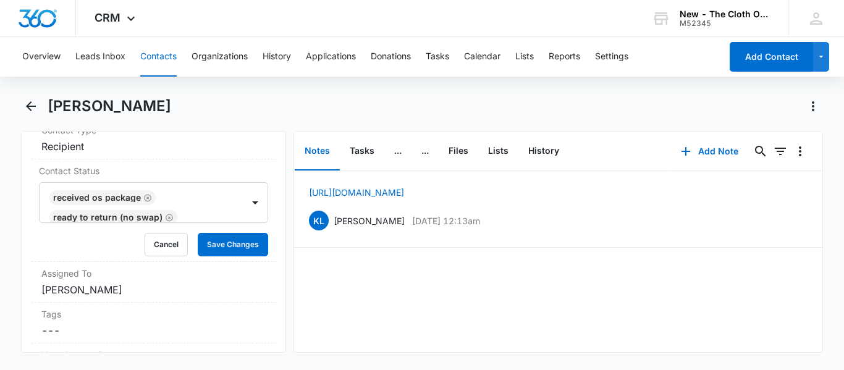
click at [270, 295] on div "Remove BC [PERSON_NAME] Contact Info Name Cancel Save Changes [PERSON_NAME] Pho…" at bounding box center [153, 242] width 265 height 222
click at [227, 256] on button "Save Changes" at bounding box center [233, 244] width 70 height 23
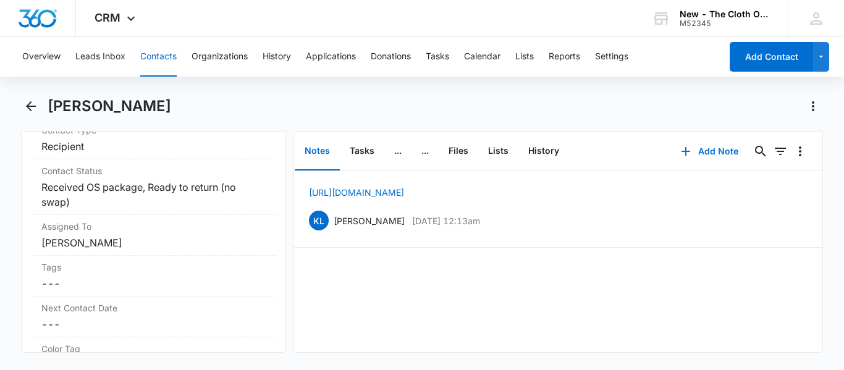
click at [154, 62] on button "Contacts" at bounding box center [158, 57] width 36 height 40
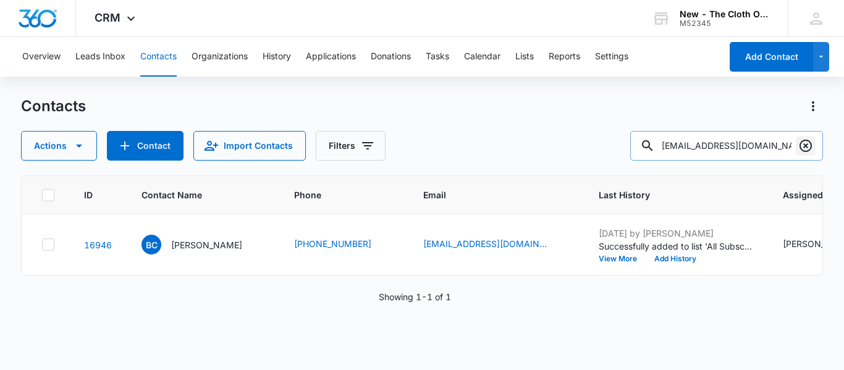
click at [800, 150] on icon "Clear" at bounding box center [805, 145] width 15 height 15
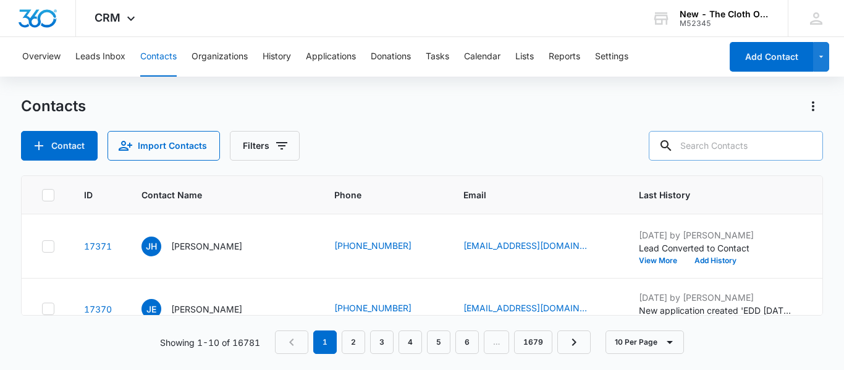
paste input "[EMAIL_ADDRESS][DOMAIN_NAME]"
type input "[EMAIL_ADDRESS][DOMAIN_NAME]"
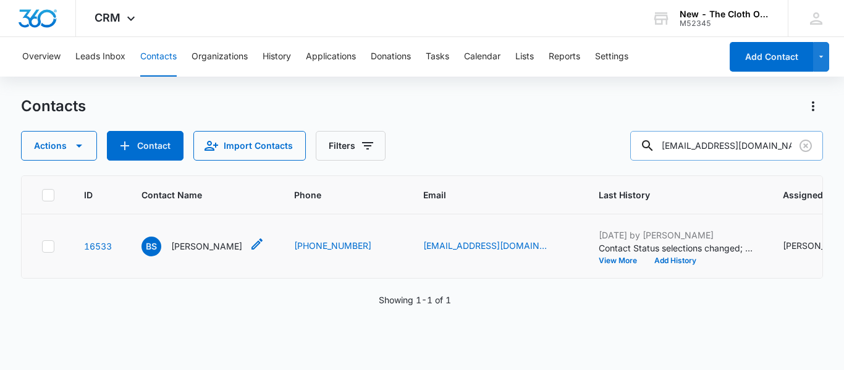
click at [196, 253] on p "[PERSON_NAME]" at bounding box center [206, 246] width 71 height 13
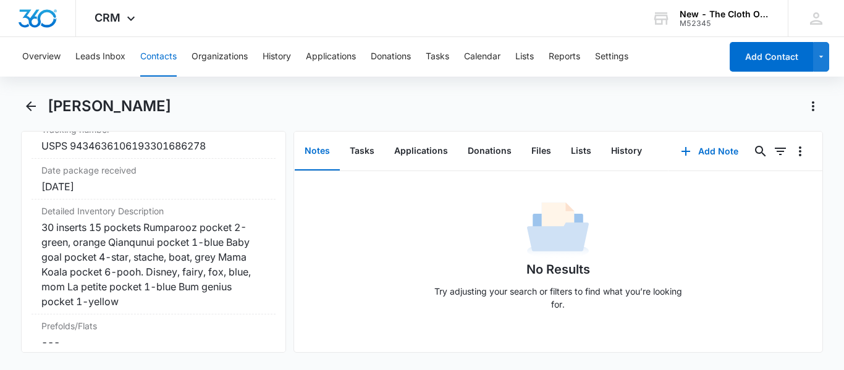
scroll to position [3031, 0]
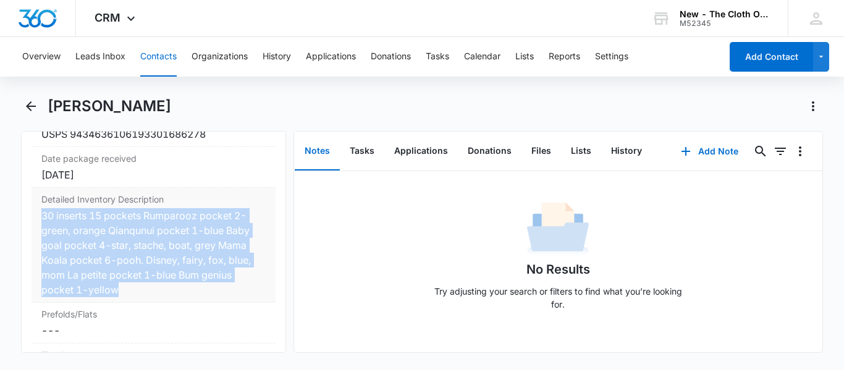
copy div "30 inserts 15 pockets Rumparooz pocket 2-green, orange Qianqunui pocket 1-blue …"
drag, startPoint x: 122, startPoint y: 308, endPoint x: 35, endPoint y: 233, distance: 114.7
click at [35, 233] on div "Detailed Inventory Description Cancel Save Changes 30 inserts 15 pockets Rumpar…" at bounding box center [153, 245] width 244 height 115
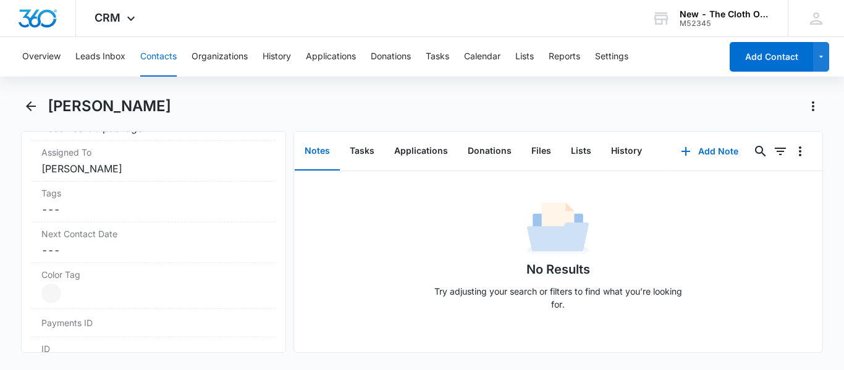
scroll to position [444, 0]
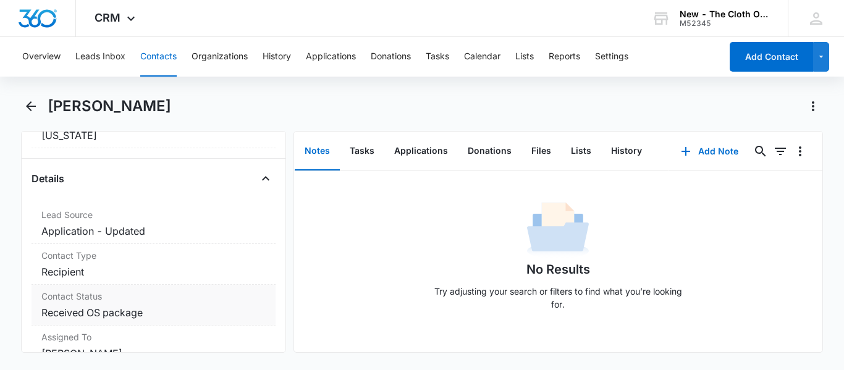
click at [177, 310] on dd "Cancel Save Changes Received OS package" at bounding box center [153, 312] width 224 height 15
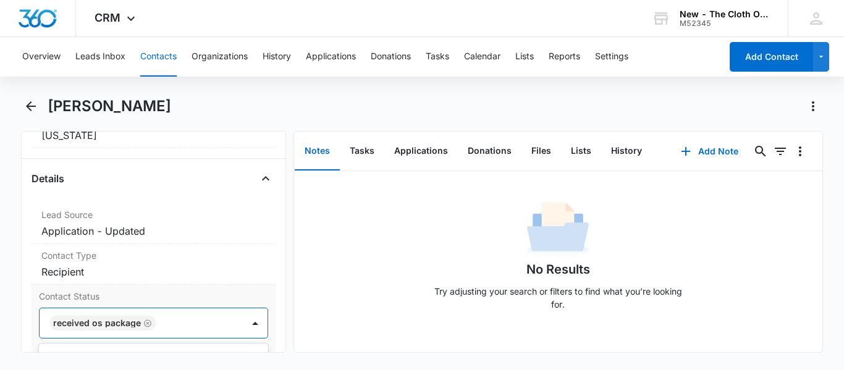
click at [166, 322] on div at bounding box center [192, 322] width 67 height 17
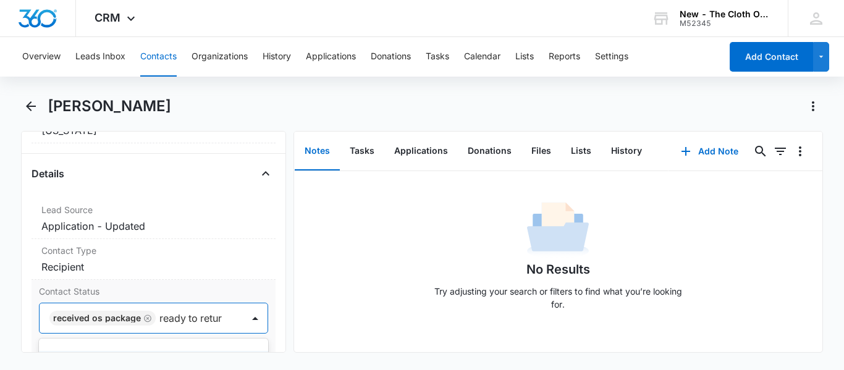
type input "ready to return"
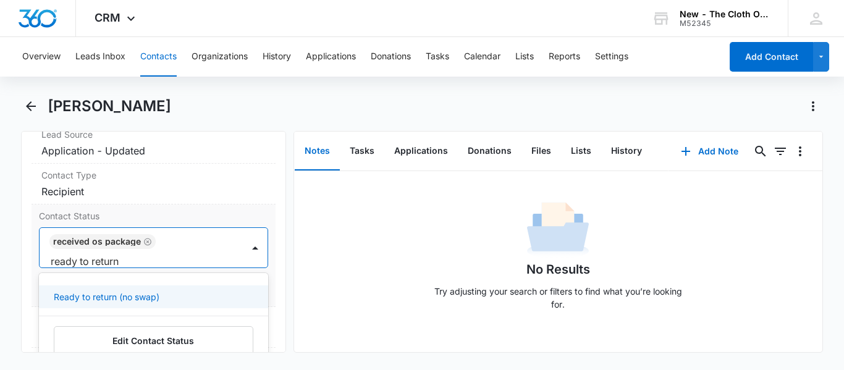
scroll to position [545, 0]
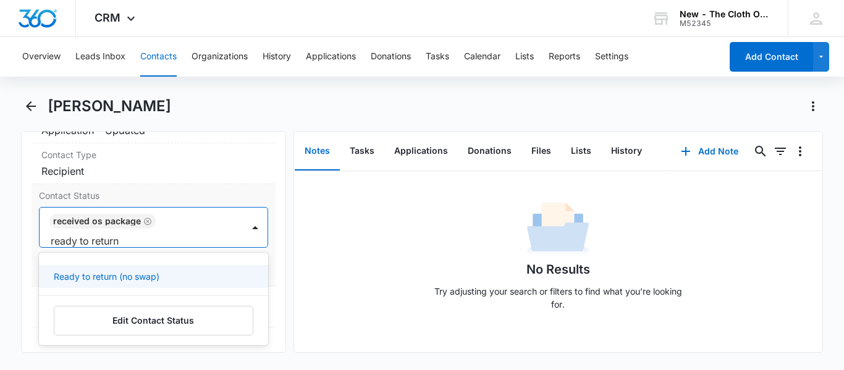
click at [128, 278] on p "Ready to return (no swap)" at bounding box center [107, 276] width 106 height 13
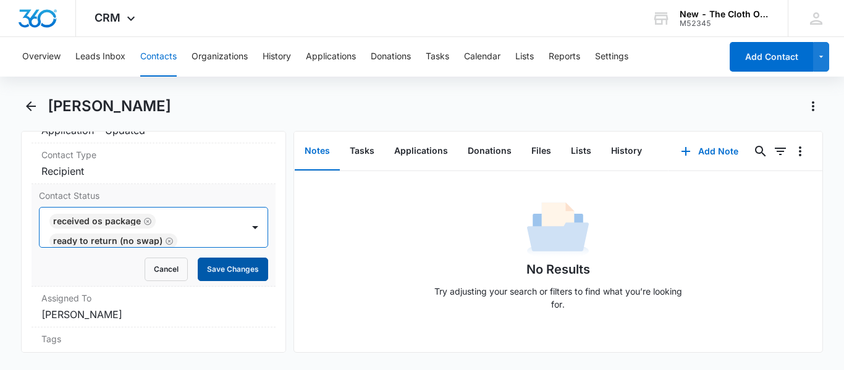
click at [240, 266] on button "Save Changes" at bounding box center [233, 269] width 70 height 23
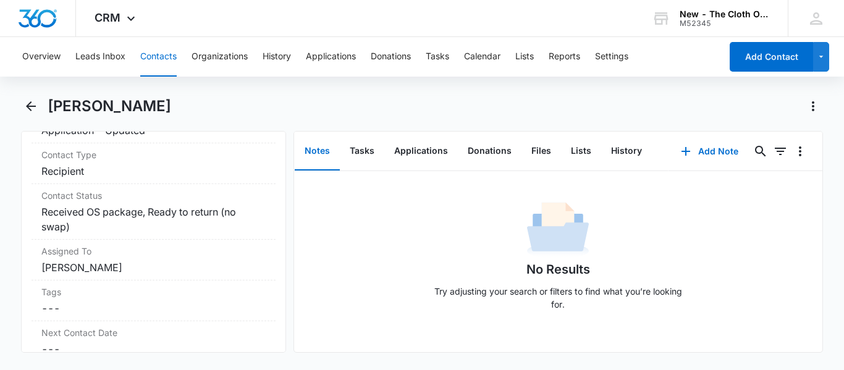
click at [151, 63] on button "Contacts" at bounding box center [158, 57] width 36 height 40
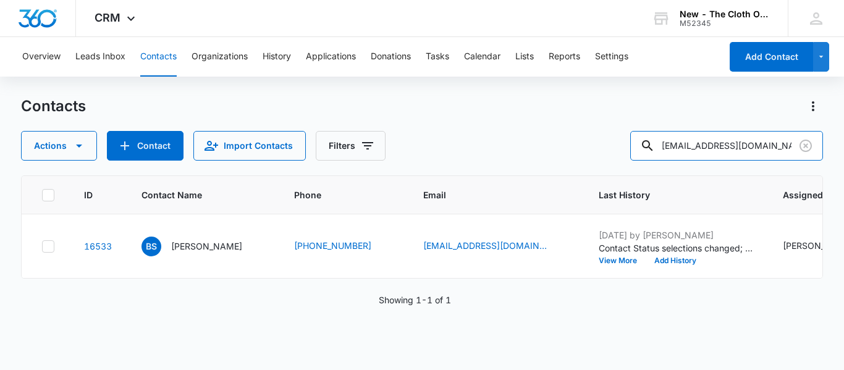
drag, startPoint x: 774, startPoint y: 149, endPoint x: 568, endPoint y: 145, distance: 206.3
click at [568, 145] on div "Actions Contact Import Contacts Filters [EMAIL_ADDRESS][DOMAIN_NAME]" at bounding box center [422, 146] width 802 height 30
paste input "[EMAIL_ADDRESS]"
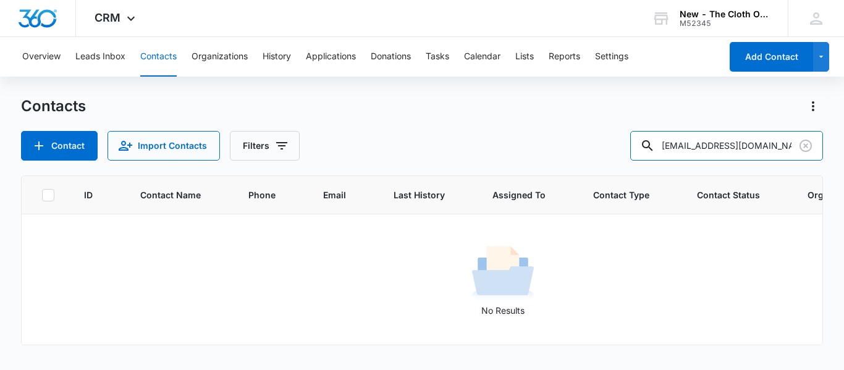
drag, startPoint x: 780, startPoint y: 148, endPoint x: 519, endPoint y: 170, distance: 261.6
click at [519, 170] on div "Contacts Contact Import Contacts Filters [EMAIL_ADDRESS][DOMAIN_NAME] ID Contac…" at bounding box center [422, 232] width 802 height 272
type input "[PERSON_NAME]"
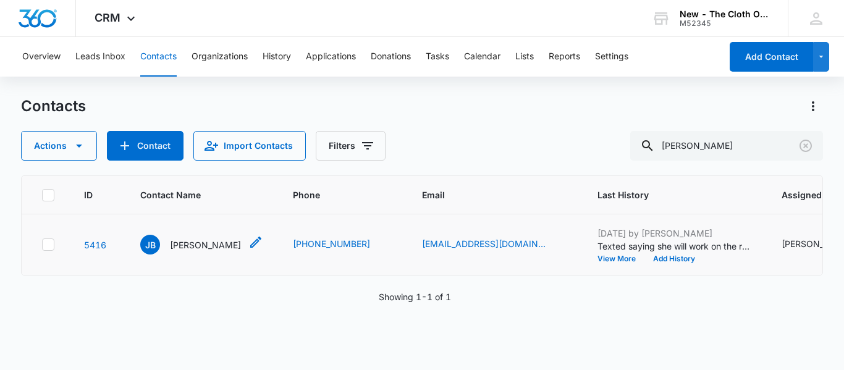
click at [198, 251] on p "[PERSON_NAME]" at bounding box center [205, 244] width 71 height 13
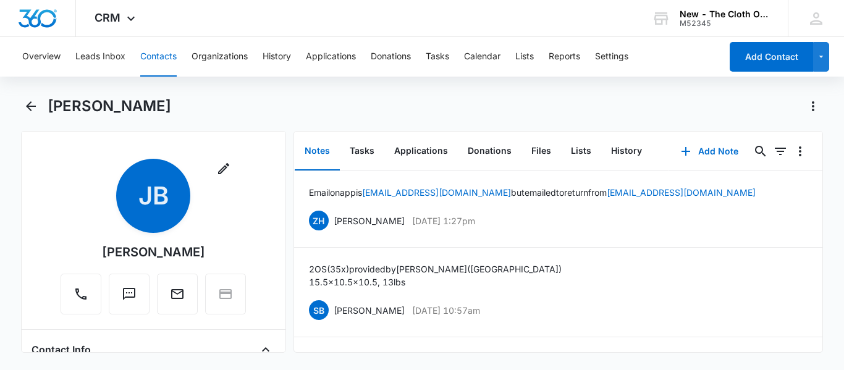
click at [275, 285] on div "Remove [PERSON_NAME] Contact Info Name Cancel Save Changes [PERSON_NAME] Phone …" at bounding box center [153, 242] width 265 height 222
drag, startPoint x: 279, startPoint y: 290, endPoint x: 247, endPoint y: 103, distance: 189.1
click at [247, 103] on div "[PERSON_NAME]" at bounding box center [435, 106] width 774 height 20
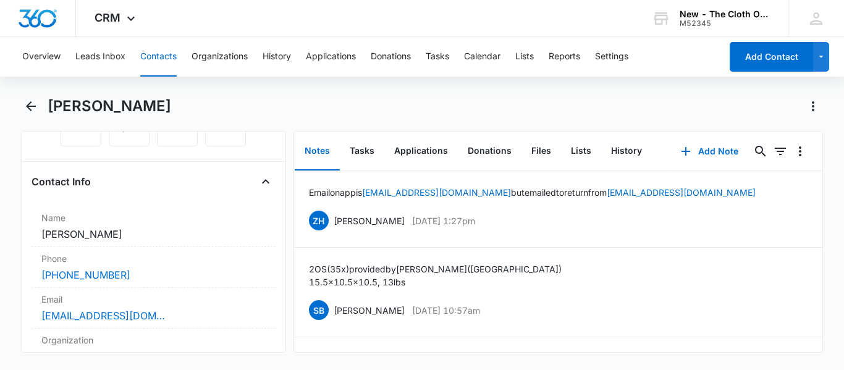
scroll to position [185, 0]
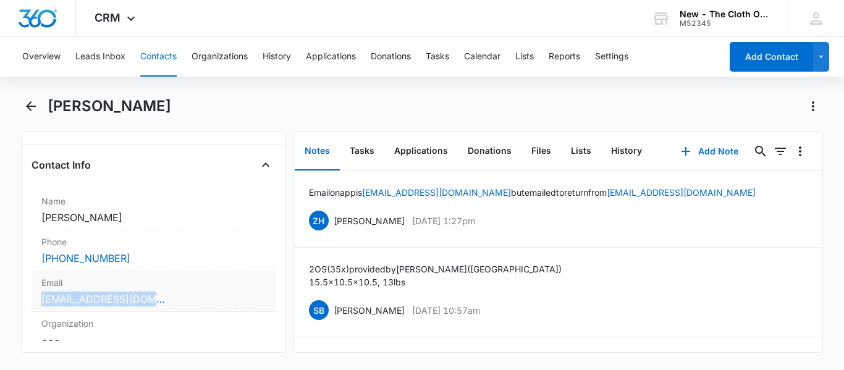
copy link "[EMAIL_ADDRESS][DOMAIN_NAME]"
drag, startPoint x: 153, startPoint y: 301, endPoint x: 41, endPoint y: 301, distance: 112.4
click at [41, 301] on div "Email Cancel Save Changes [EMAIL_ADDRESS][DOMAIN_NAME]" at bounding box center [153, 291] width 244 height 41
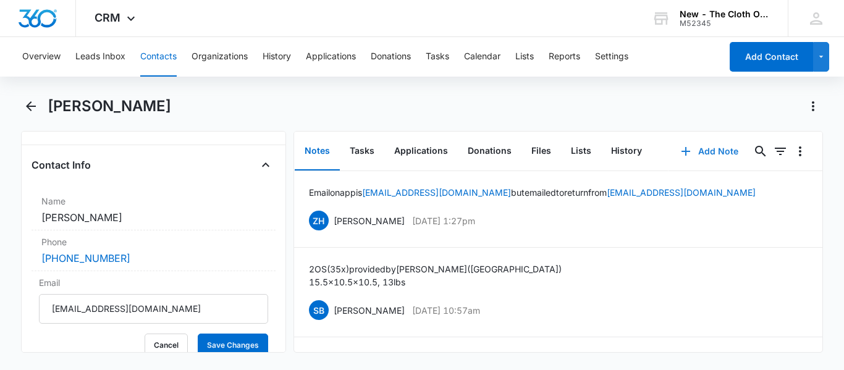
click at [700, 145] on button "Add Note" at bounding box center [709, 151] width 82 height 30
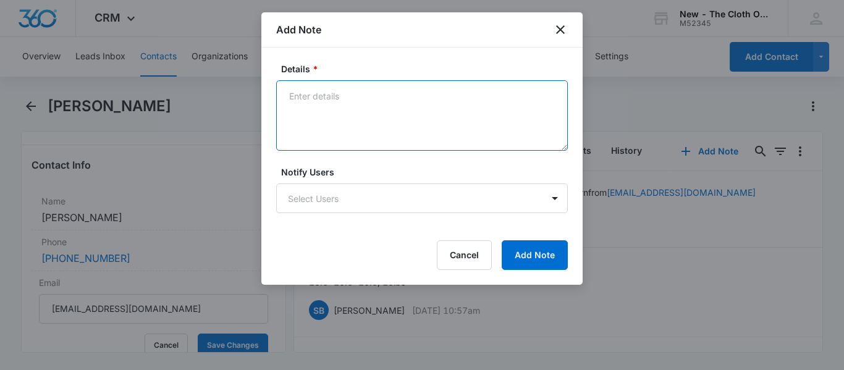
click at [346, 101] on textarea "Details *" at bounding box center [421, 115] width 291 height 70
paste textarea "[EMAIL_ADDRESS][DOMAIN_NAME]"
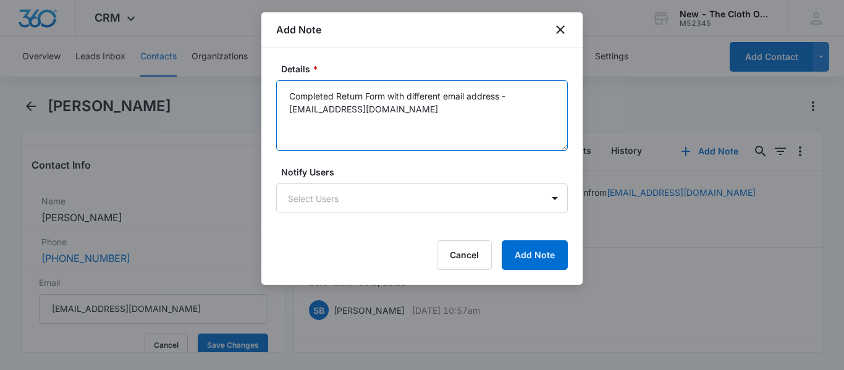
click at [291, 108] on textarea "Completed Return Form with different email address - [EMAIL_ADDRESS][DOMAIN_NAM…" at bounding box center [421, 115] width 291 height 70
type textarea "Completed Return Form with different email address - [EMAIL_ADDRESS][DOMAIN_NAM…"
click at [532, 254] on button "Add Note" at bounding box center [534, 255] width 66 height 30
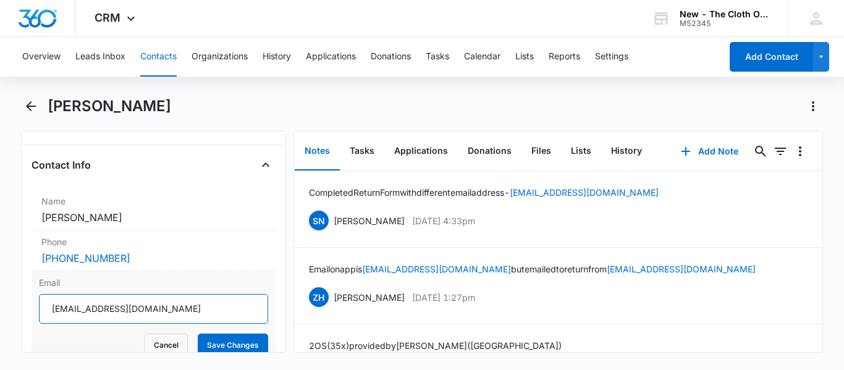
click at [54, 309] on input "[EMAIL_ADDRESS][DOMAIN_NAME]" at bounding box center [153, 309] width 229 height 30
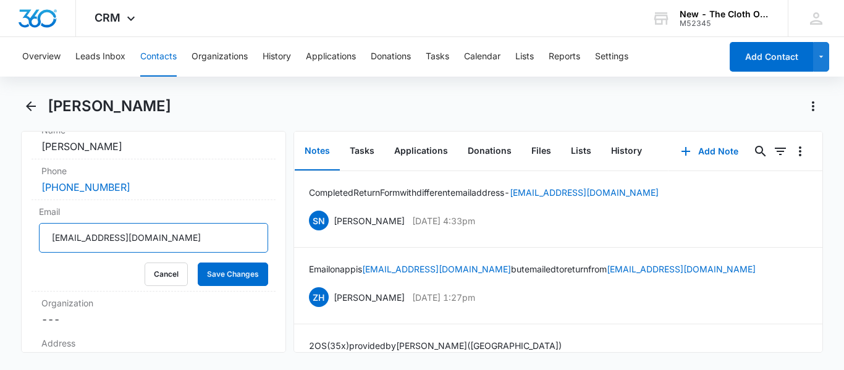
scroll to position [268, 0]
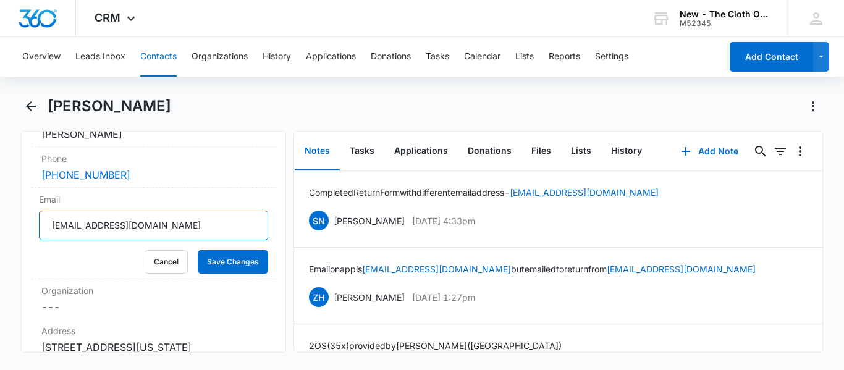
type input "[EMAIL_ADDRESS][DOMAIN_NAME]"
click at [222, 266] on button "Save Changes" at bounding box center [233, 261] width 70 height 23
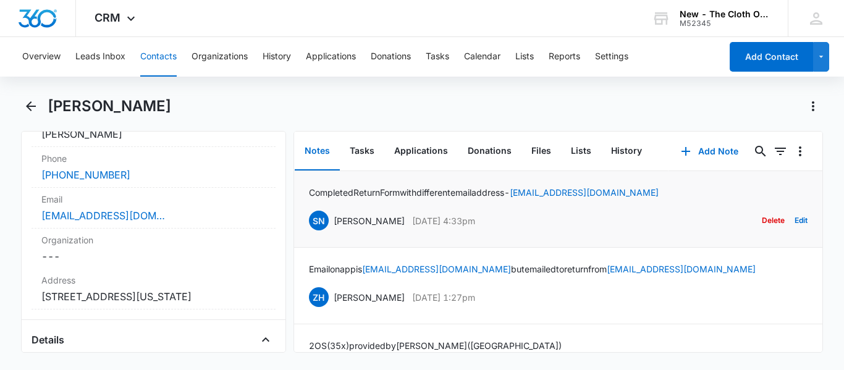
click at [761, 219] on button "Delete" at bounding box center [772, 220] width 23 height 23
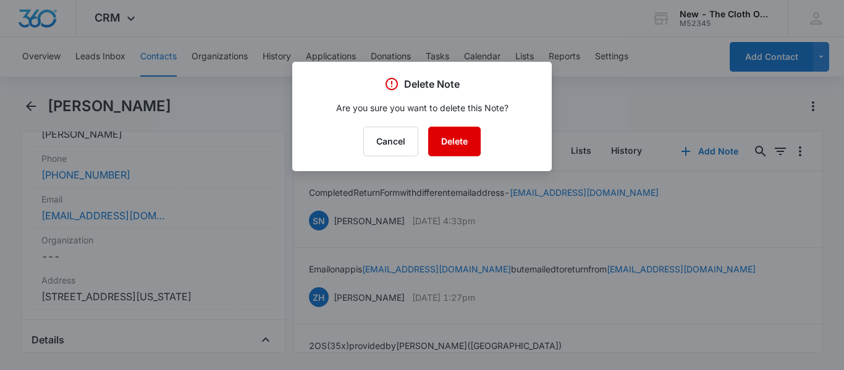
click at [430, 141] on button "Delete" at bounding box center [454, 142] width 52 height 30
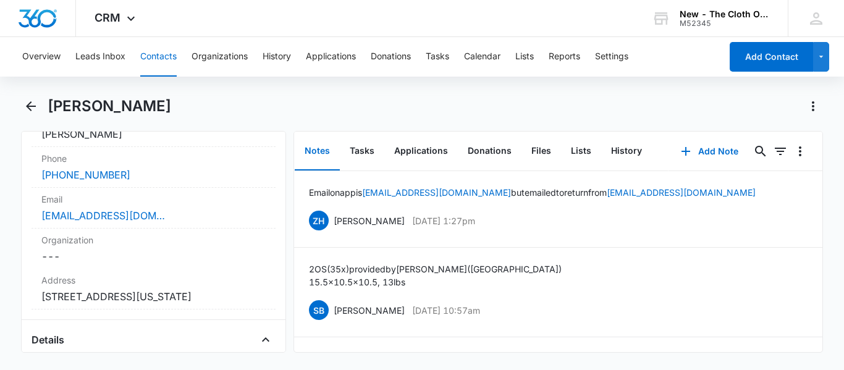
click at [146, 57] on button "Contacts" at bounding box center [158, 57] width 36 height 40
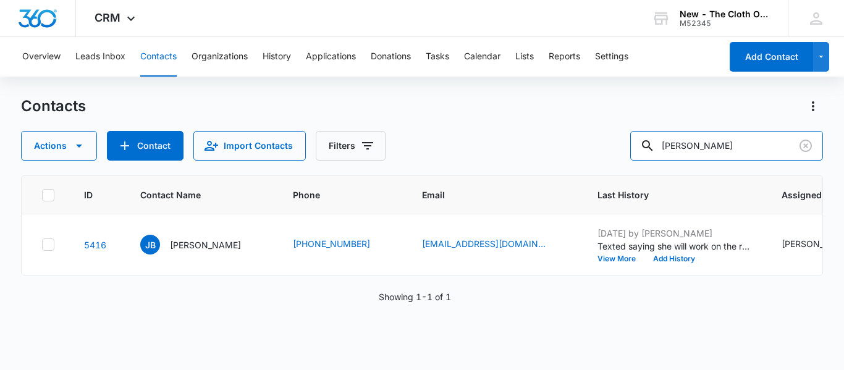
drag, startPoint x: 743, startPoint y: 144, endPoint x: 531, endPoint y: 164, distance: 212.8
click at [531, 164] on div "Contacts Actions Contact Import Contacts Filters [PERSON_NAME] ID Contact Name …" at bounding box center [422, 232] width 802 height 272
paste input "[EMAIL_ADDRESS][DOMAIN_NAME]"
type input "[EMAIL_ADDRESS][DOMAIN_NAME]"
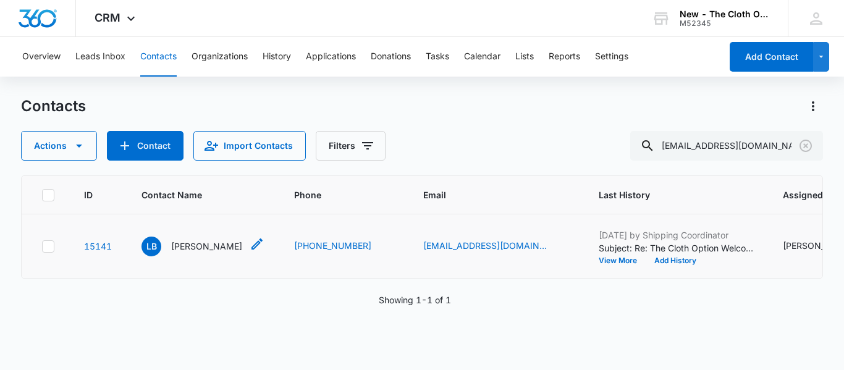
click at [207, 256] on div "LB [PERSON_NAME]" at bounding box center [191, 247] width 101 height 20
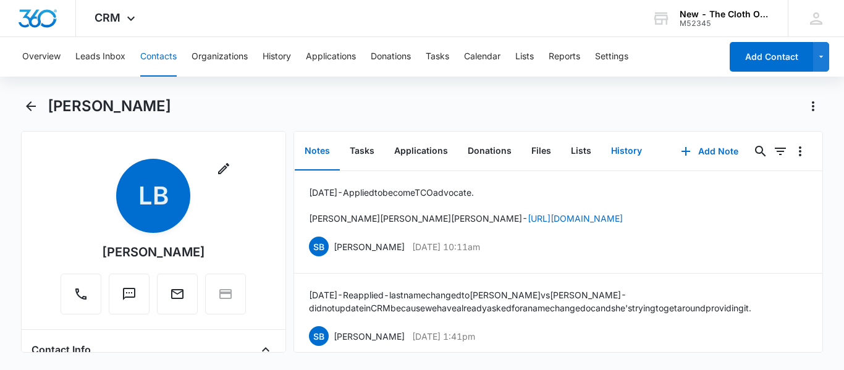
click at [621, 153] on button "History" at bounding box center [626, 151] width 51 height 38
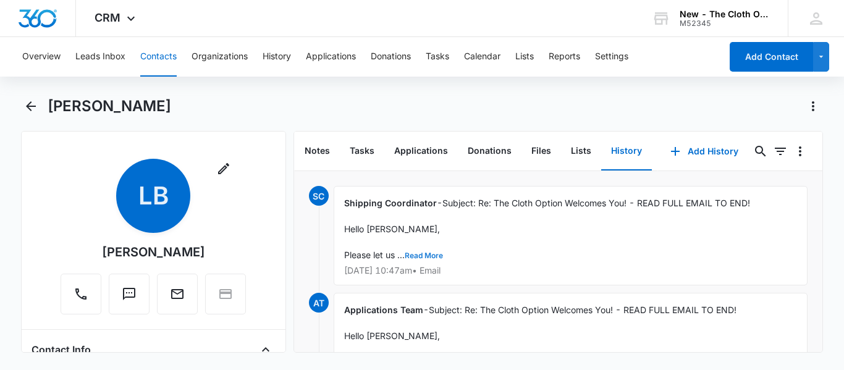
click at [418, 254] on button "Read More" at bounding box center [424, 255] width 38 height 7
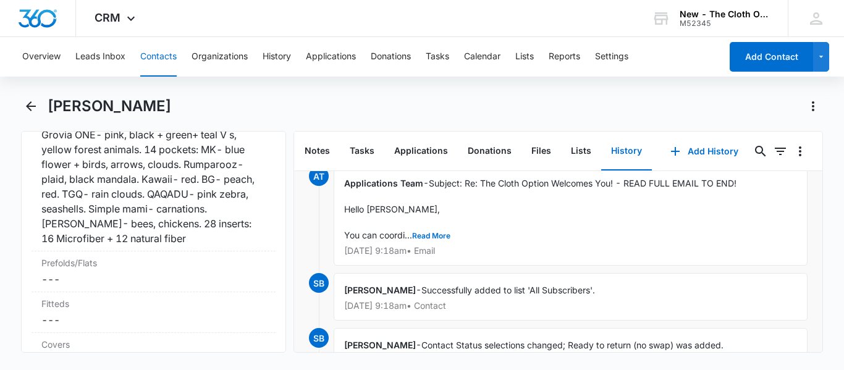
scroll to position [3607, 0]
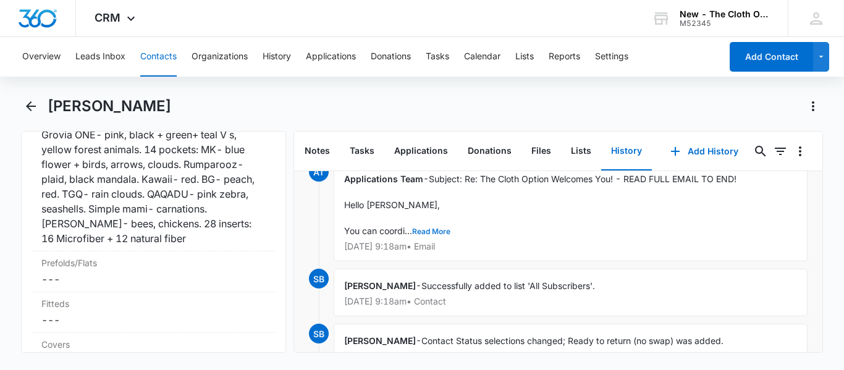
click at [429, 235] on button "Read More" at bounding box center [431, 231] width 38 height 7
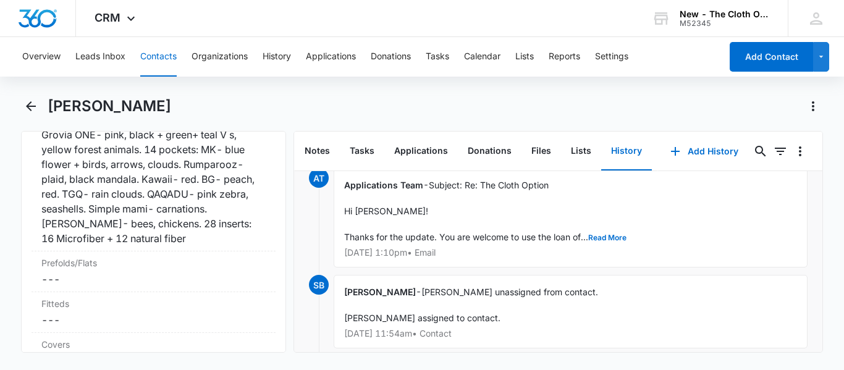
scroll to position [6530, 0]
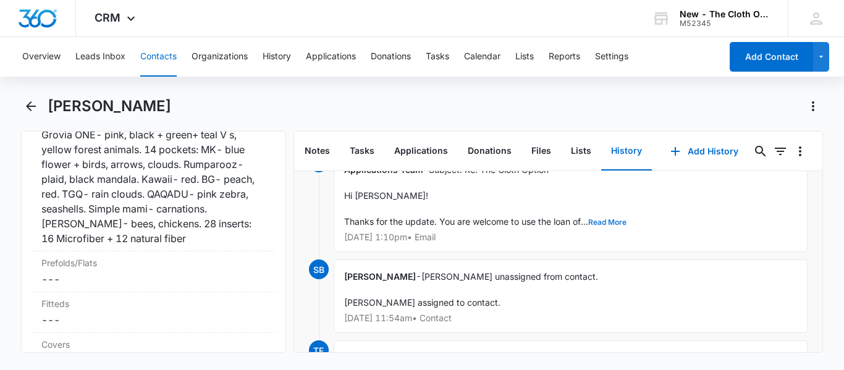
click at [597, 226] on button "Read More" at bounding box center [607, 222] width 38 height 7
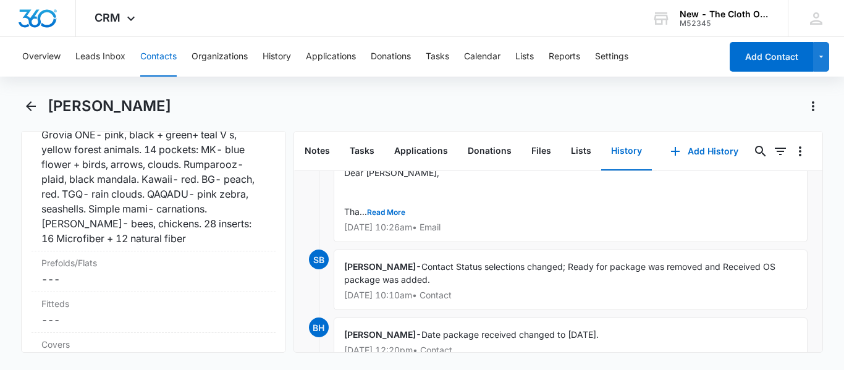
scroll to position [8149, 0]
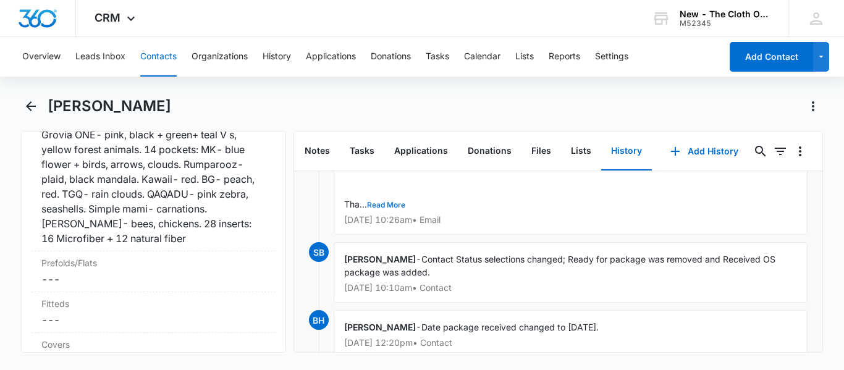
click at [384, 209] on button "Read More" at bounding box center [386, 204] width 38 height 7
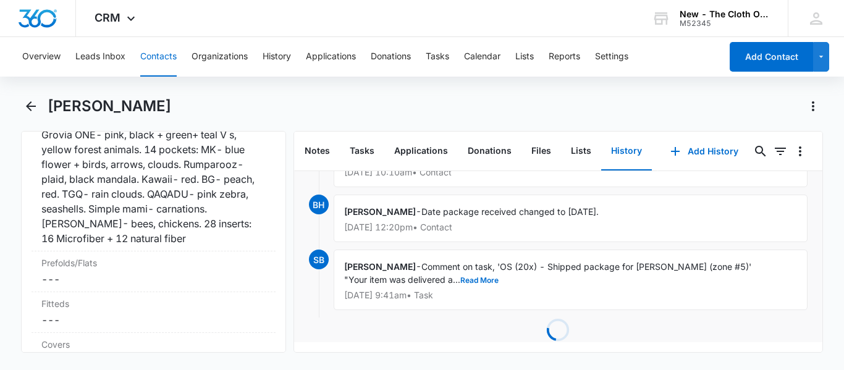
scroll to position [9687, 0]
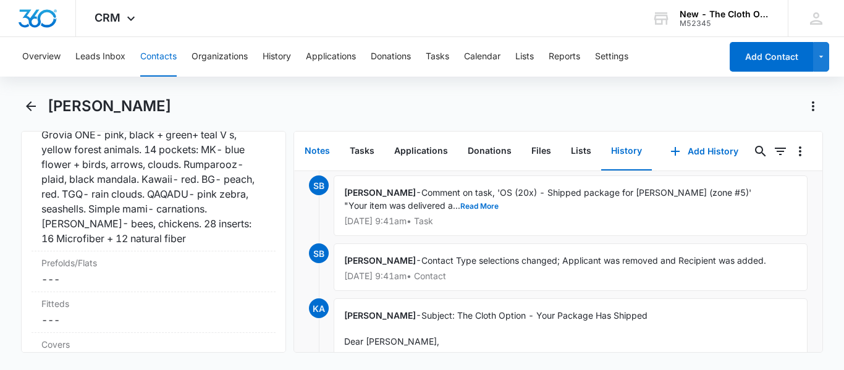
click at [314, 151] on button "Notes" at bounding box center [317, 151] width 45 height 38
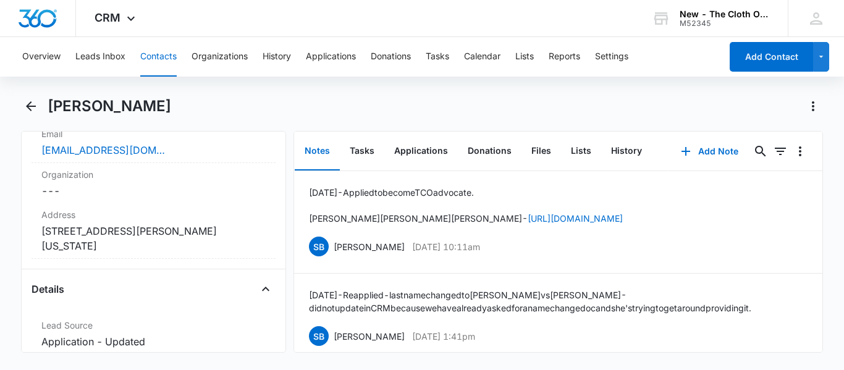
scroll to position [370, 0]
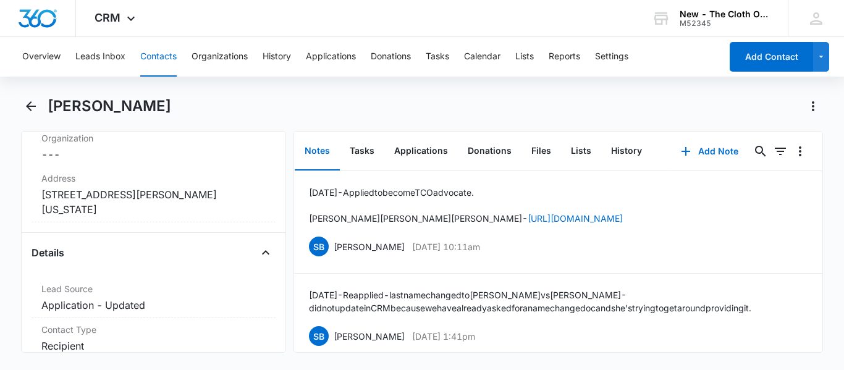
click at [161, 64] on button "Contacts" at bounding box center [158, 57] width 36 height 40
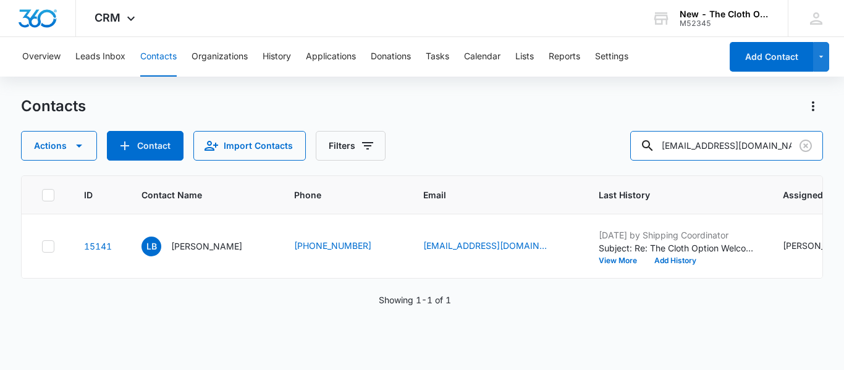
drag, startPoint x: 772, startPoint y: 143, endPoint x: 566, endPoint y: 162, distance: 206.5
click at [566, 162] on div "Contacts Actions Contact Import Contacts Filters [EMAIL_ADDRESS][DOMAIN_NAME] I…" at bounding box center [422, 232] width 802 height 272
type input "[PERSON_NAME]"
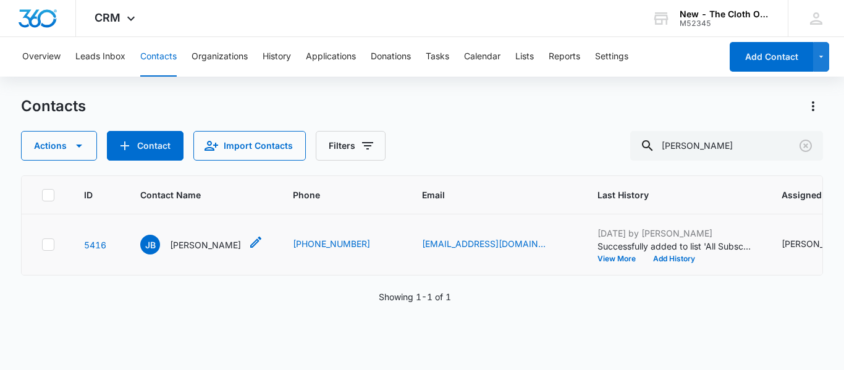
click at [180, 251] on p "[PERSON_NAME]" at bounding box center [205, 244] width 71 height 13
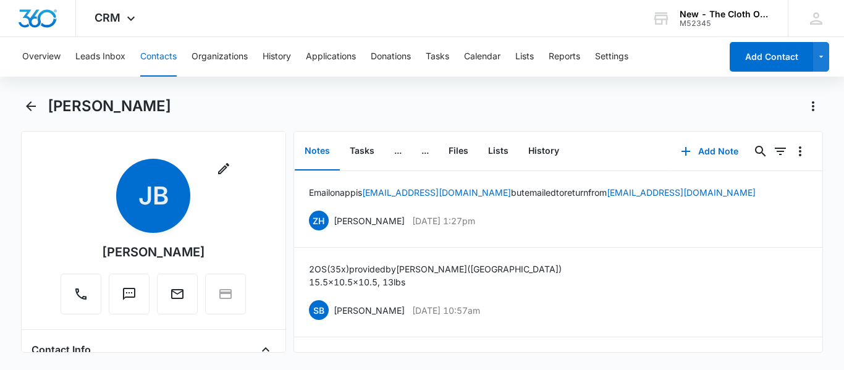
click at [151, 48] on button "Contacts" at bounding box center [158, 57] width 36 height 40
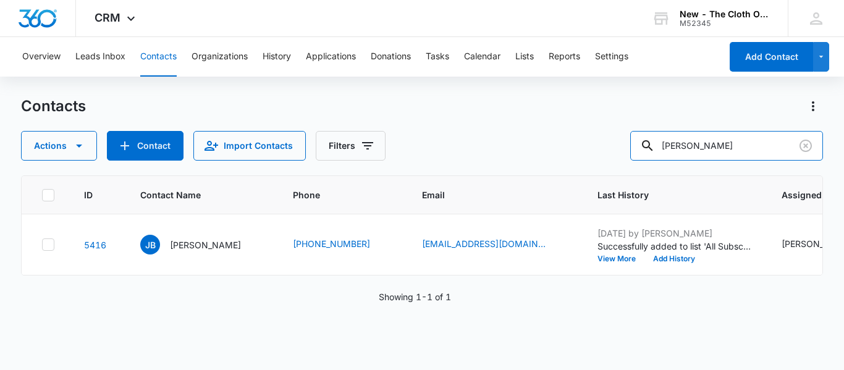
drag, startPoint x: 753, startPoint y: 146, endPoint x: 499, endPoint y: 206, distance: 261.3
click at [499, 206] on div "Contacts Actions Contact Import Contacts Filters [PERSON_NAME] ID Contact Name …" at bounding box center [422, 232] width 802 height 272
type input "[PERSON_NAME]"
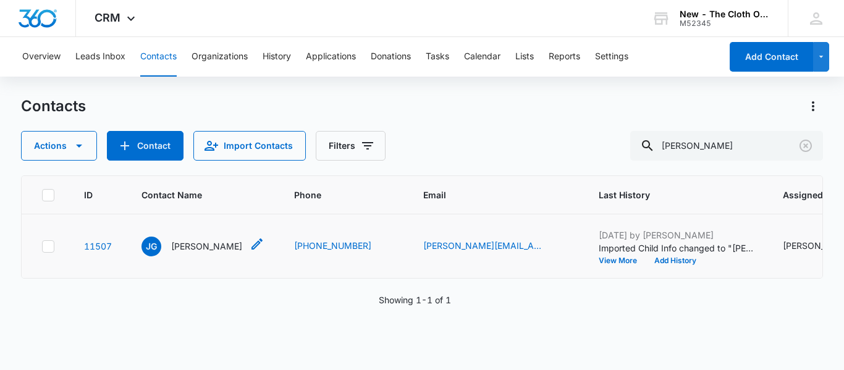
click at [201, 253] on p "[PERSON_NAME]" at bounding box center [206, 246] width 71 height 13
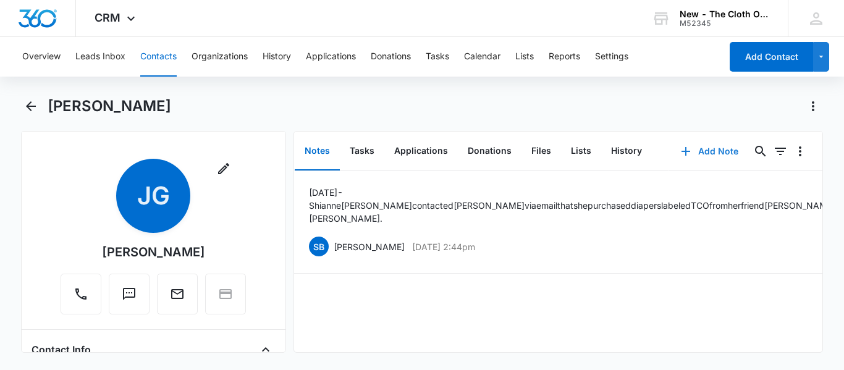
click at [703, 153] on button "Add Note" at bounding box center [709, 151] width 82 height 30
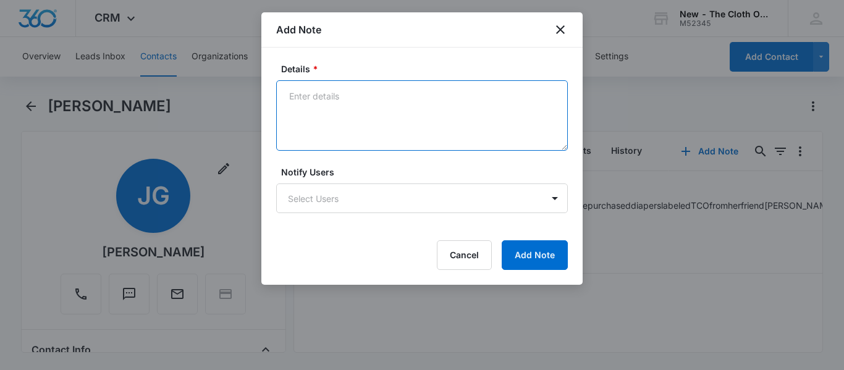
click at [442, 101] on textarea "Details *" at bounding box center [421, 115] width 291 height 70
paste textarea "2644 state route 588"
paste textarea "Gallipolis"
drag, startPoint x: 374, startPoint y: 111, endPoint x: 288, endPoint y: 114, distance: 86.5
click at [288, 114] on textarea "New address indicated on return form: [STREET_ADDRESS]" at bounding box center [421, 115] width 291 height 70
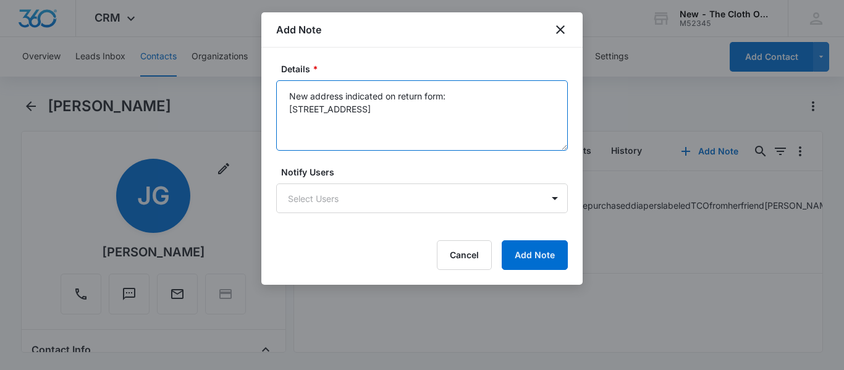
click at [369, 122] on textarea "New address indicated on return form: [STREET_ADDRESS]" at bounding box center [421, 115] width 291 height 70
paste textarea "45631"
type textarea "New address indicated on return form: [STREET_ADDRESS]"
click at [534, 256] on button "Add Note" at bounding box center [534, 255] width 66 height 30
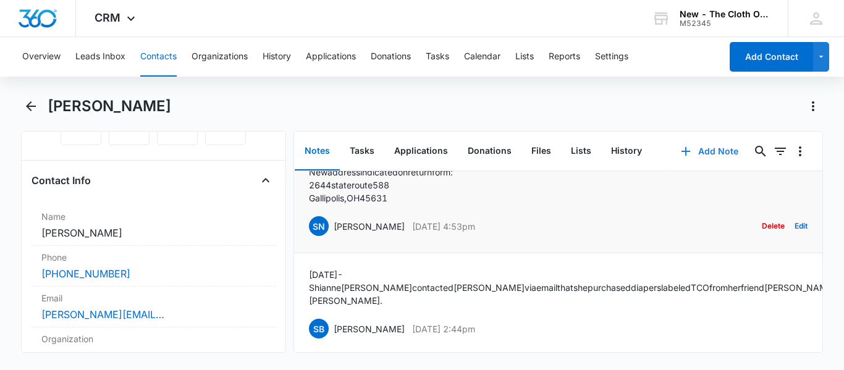
scroll to position [180, 0]
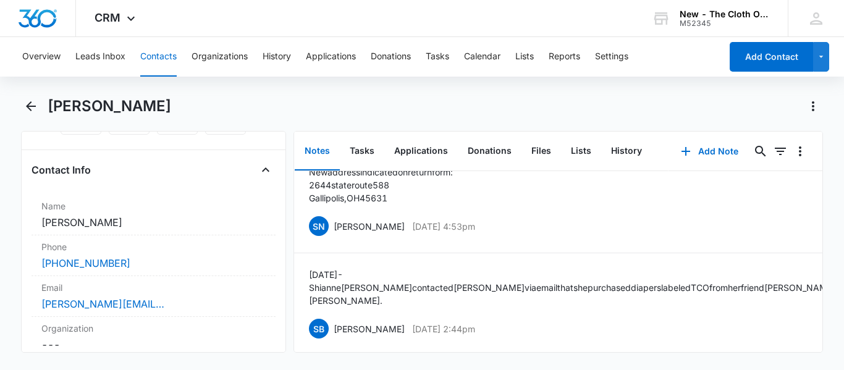
click at [156, 58] on button "Contacts" at bounding box center [158, 57] width 36 height 40
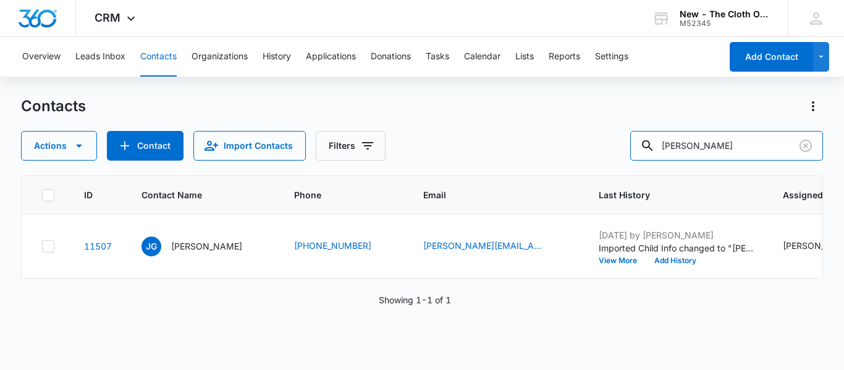
drag, startPoint x: 748, startPoint y: 146, endPoint x: 508, endPoint y: 198, distance: 245.3
click at [508, 198] on div "Contacts Actions Contact Import Contacts Filters [PERSON_NAME] ID Contact Name …" at bounding box center [422, 232] width 802 height 272
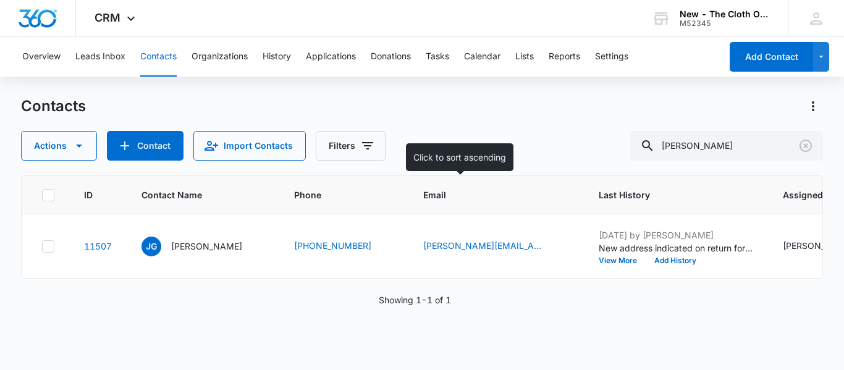
click at [508, 195] on div "Email" at bounding box center [496, 194] width 146 height 13
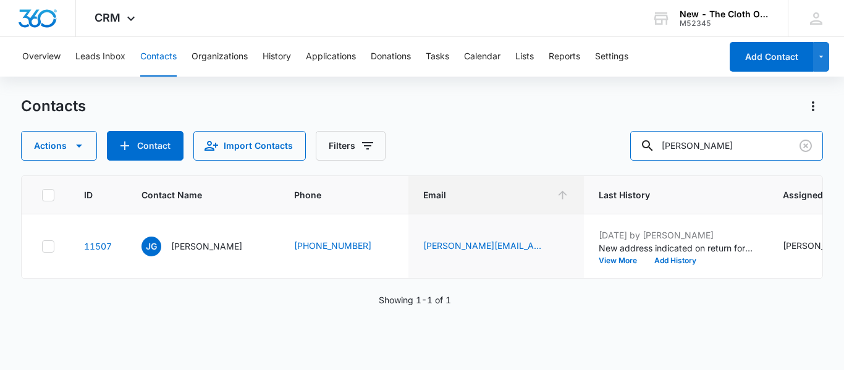
drag, startPoint x: 753, startPoint y: 147, endPoint x: 495, endPoint y: 167, distance: 258.9
click at [495, 167] on div "Contacts Actions Contact Import Contacts Filters [PERSON_NAME] ID Contact Name …" at bounding box center [422, 232] width 802 height 272
type input "[PERSON_NAME]"
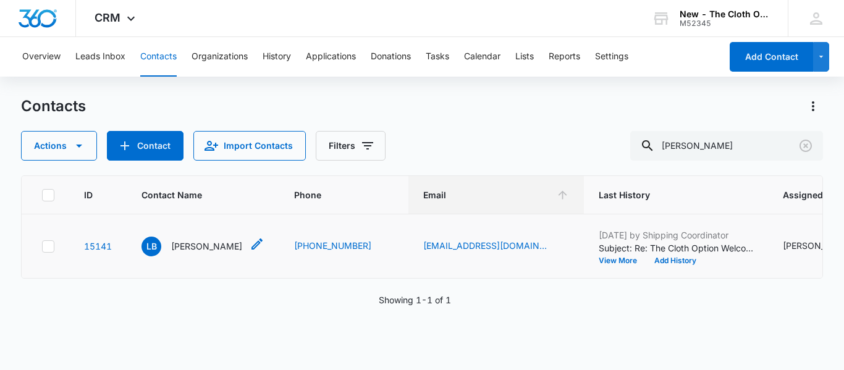
click at [185, 253] on p "[PERSON_NAME]" at bounding box center [206, 246] width 71 height 13
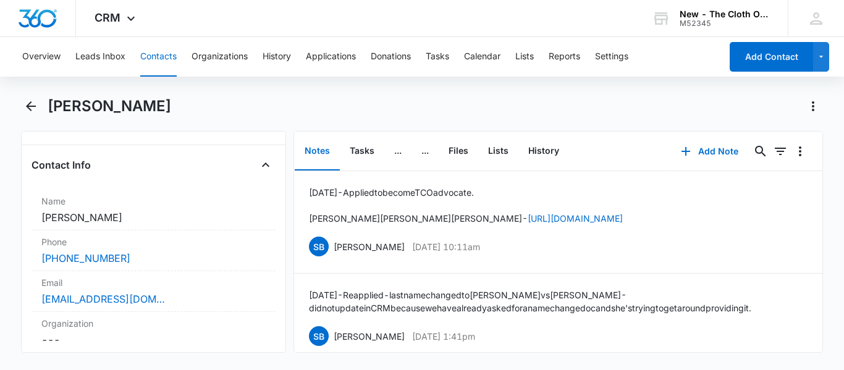
scroll to position [370, 0]
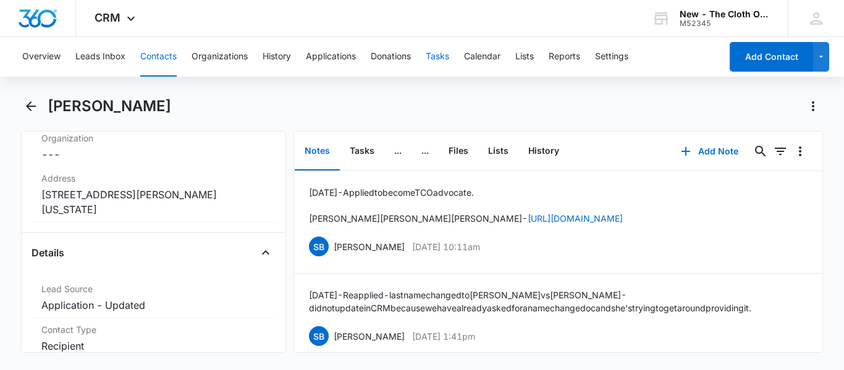
click at [435, 62] on button "Tasks" at bounding box center [436, 57] width 23 height 40
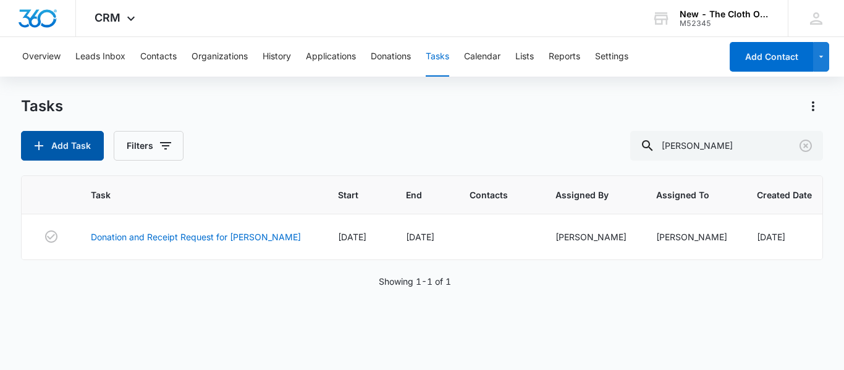
click at [59, 141] on button "Add Task" at bounding box center [62, 146] width 83 height 30
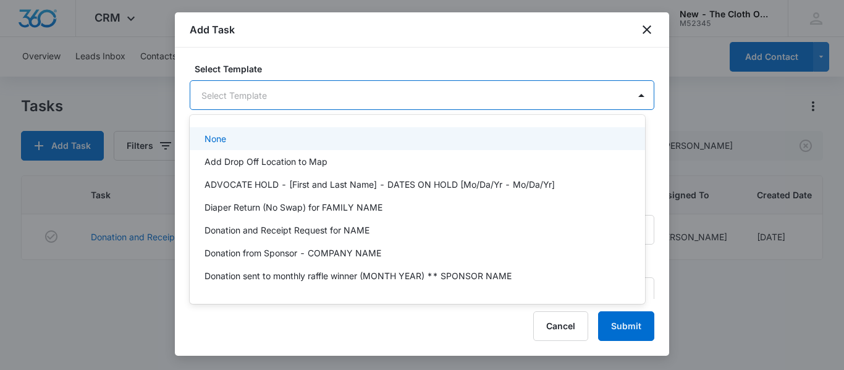
click at [254, 91] on body "CRM Apps Reputation CRM Email Social Ads Intelligence Brand Settings New - The …" at bounding box center [422, 185] width 844 height 370
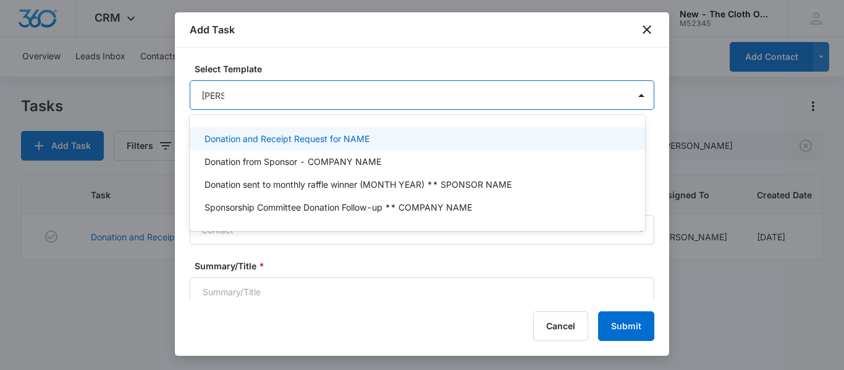
type input "[PERSON_NAME]"
click at [302, 135] on p "Donation and Receipt Request for NAME" at bounding box center [286, 138] width 165 height 13
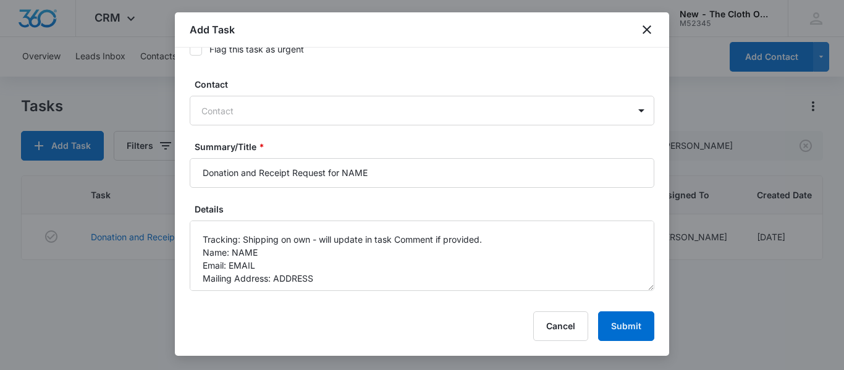
scroll to position [60, 0]
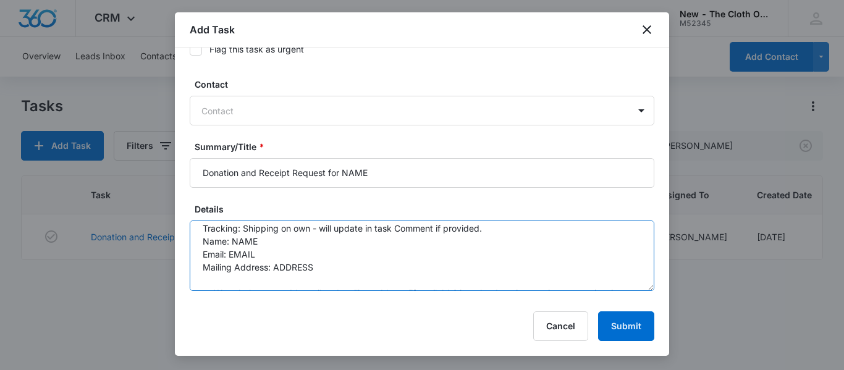
click at [375, 240] on textarea "You will be receiving a donation from the following family. Please be sure to r…" at bounding box center [422, 255] width 464 height 70
paste textarea "[PERSON_NAME]"
type textarea "You will be receiving a donation from the following family. Please be sure to r…"
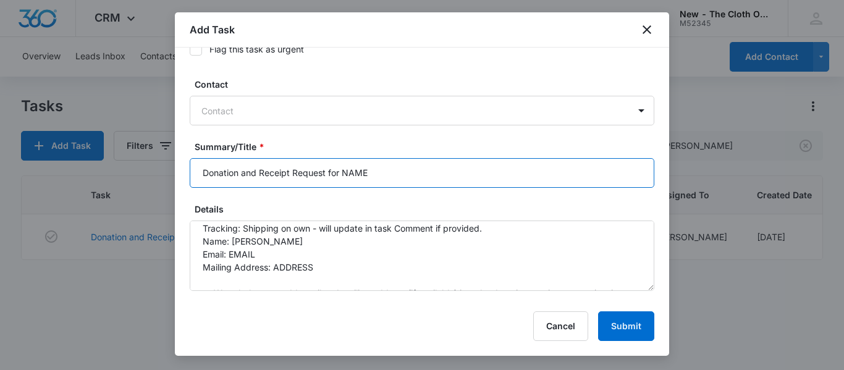
click at [379, 173] on input "Donation and Receipt Request for NAME" at bounding box center [422, 173] width 464 height 30
type input "Donation and Receipt Request for [PERSON_NAME]"
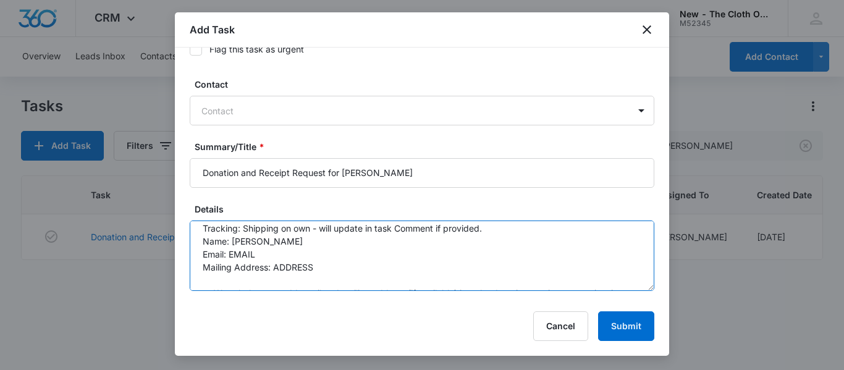
click at [320, 254] on textarea "You will be receiving a donation from the following family. Please be sure to r…" at bounding box center [422, 255] width 464 height 70
paste textarea "[EMAIL_ADDRESS][DOMAIN_NAME]"
click at [326, 273] on textarea "You will be receiving a donation from the following family. Please be sure to r…" at bounding box center [422, 255] width 464 height 70
paste textarea "[STREET_ADDRESS]"
paste textarea "[GEOGRAPHIC_DATA]"
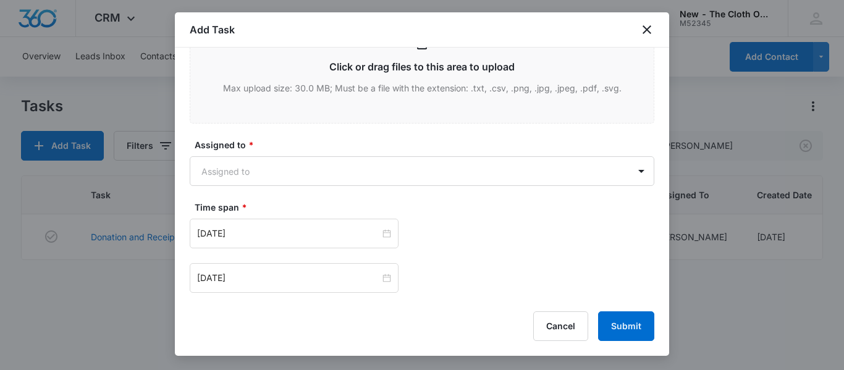
scroll to position [694, 0]
type textarea "You will be receiving a donation from the following family. Please be sure to r…"
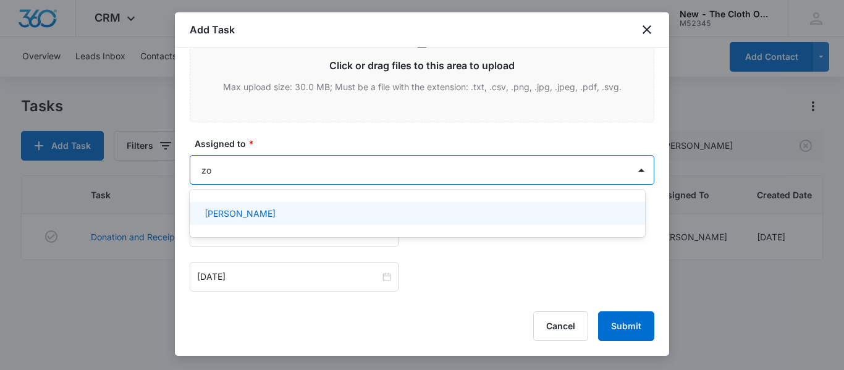
type input "zoe"
click at [260, 216] on div "[PERSON_NAME]" at bounding box center [415, 213] width 423 height 13
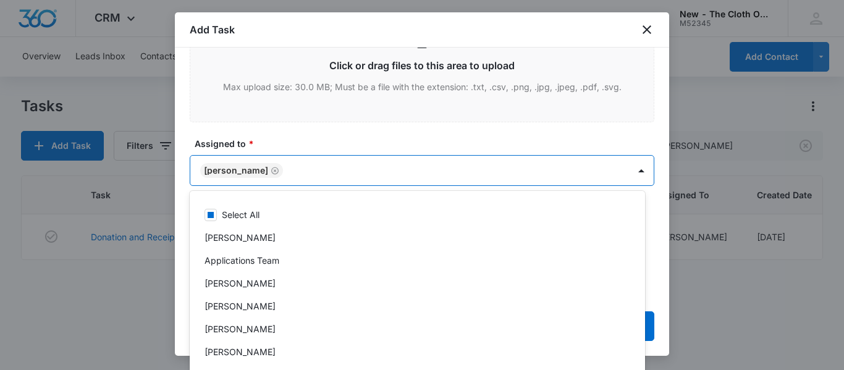
click at [402, 146] on label "Assigned to *" at bounding box center [427, 143] width 464 height 13
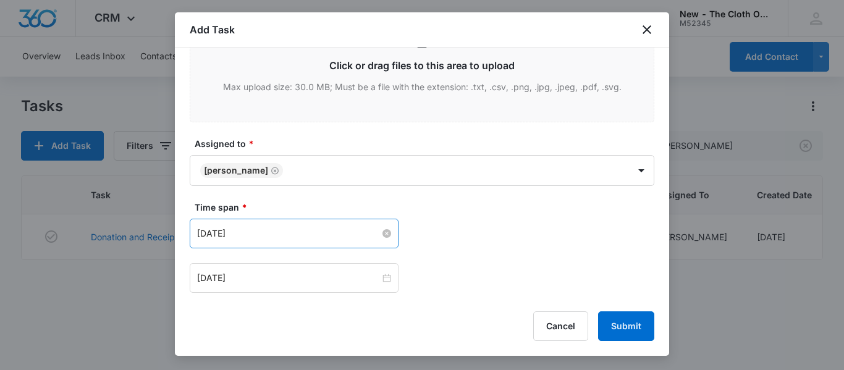
click at [325, 230] on input "[DATE]" at bounding box center [288, 234] width 183 height 14
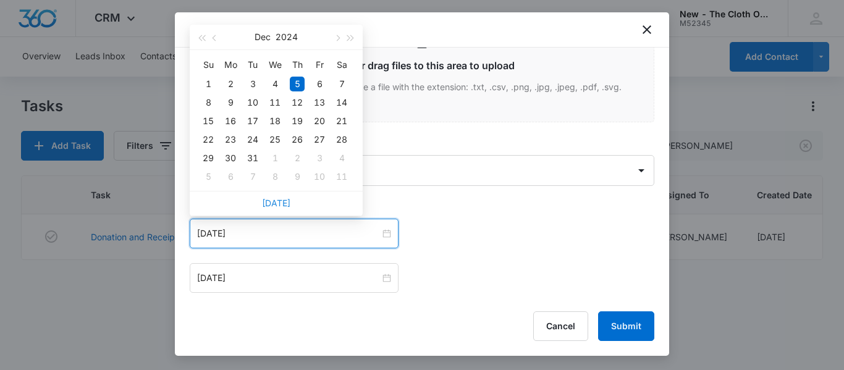
click at [284, 203] on link "[DATE]" at bounding box center [276, 203] width 28 height 10
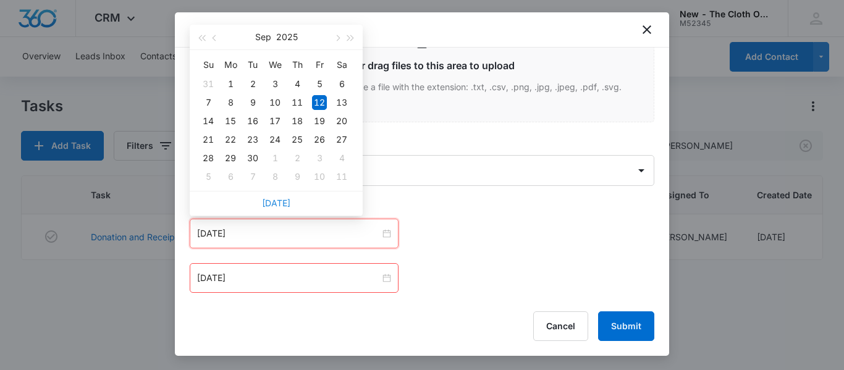
type input "[DATE]"
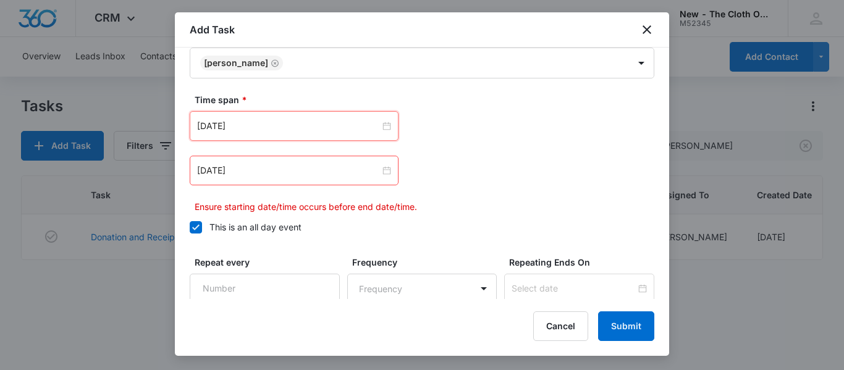
scroll to position [802, 0]
click at [326, 176] on input "[DATE]" at bounding box center [288, 170] width 183 height 14
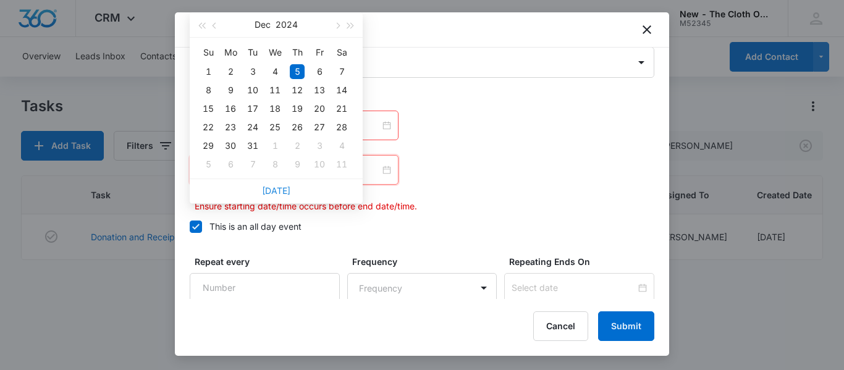
click at [275, 191] on link "[DATE]" at bounding box center [276, 190] width 28 height 10
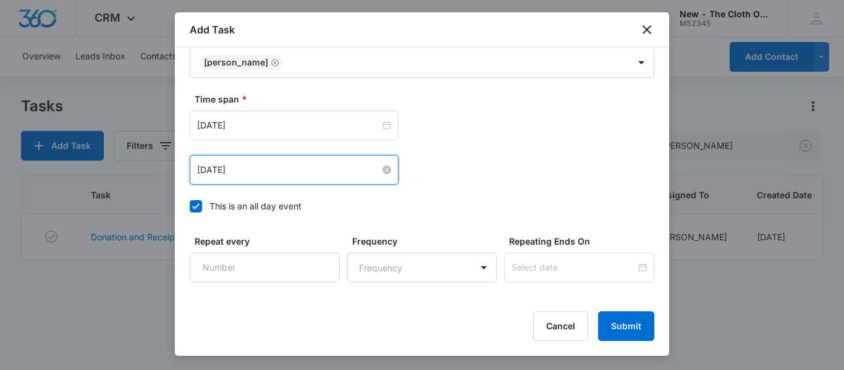
click at [290, 172] on input "[DATE]" at bounding box center [288, 170] width 183 height 14
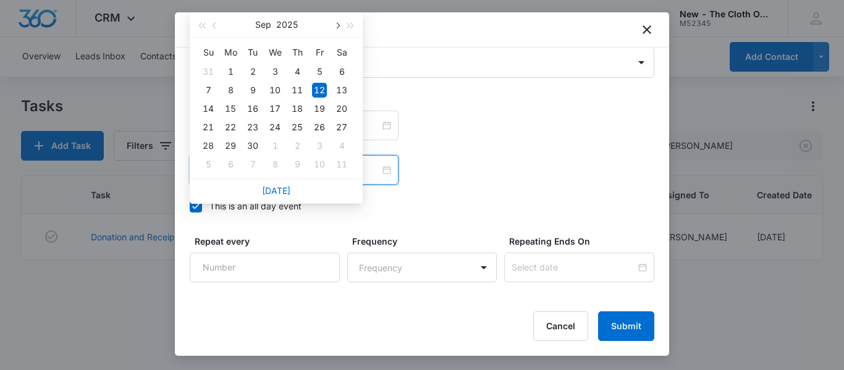
click at [334, 20] on button "button" at bounding box center [337, 24] width 14 height 25
click at [203, 107] on div "12" at bounding box center [208, 108] width 15 height 15
type input "[DATE]"
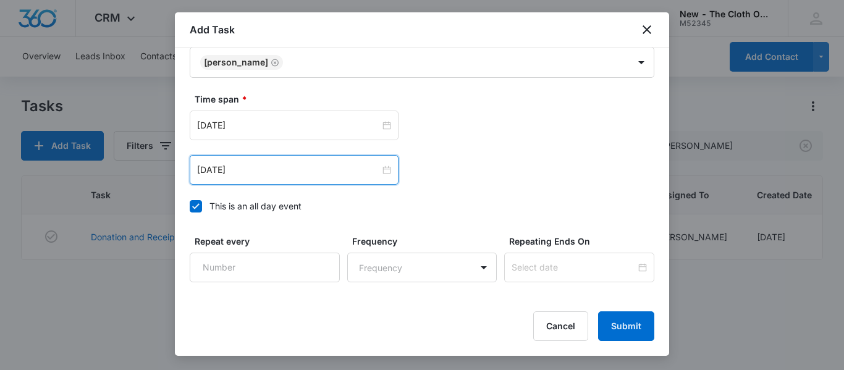
scroll to position [891, 0]
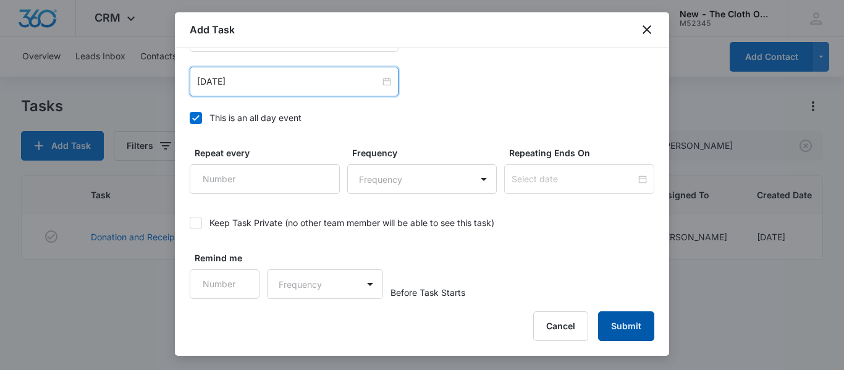
click at [638, 323] on button "Submit" at bounding box center [626, 326] width 56 height 30
